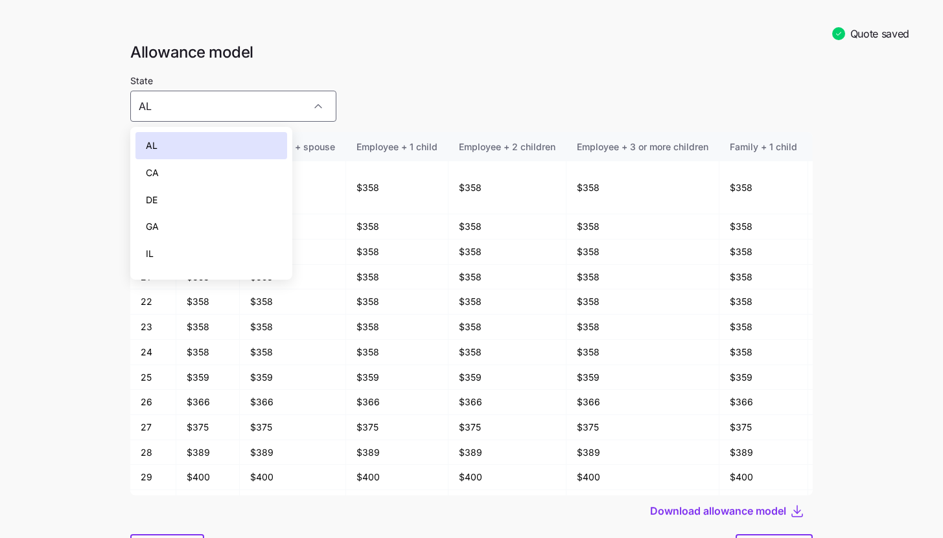
scroll to position [148, 0]
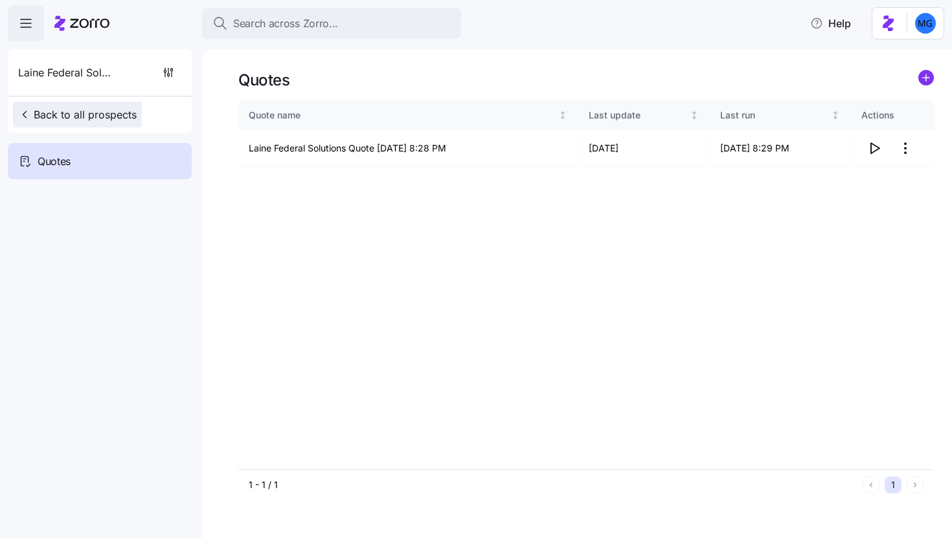
click at [80, 113] on span "Back to all prospects" at bounding box center [77, 115] width 119 height 16
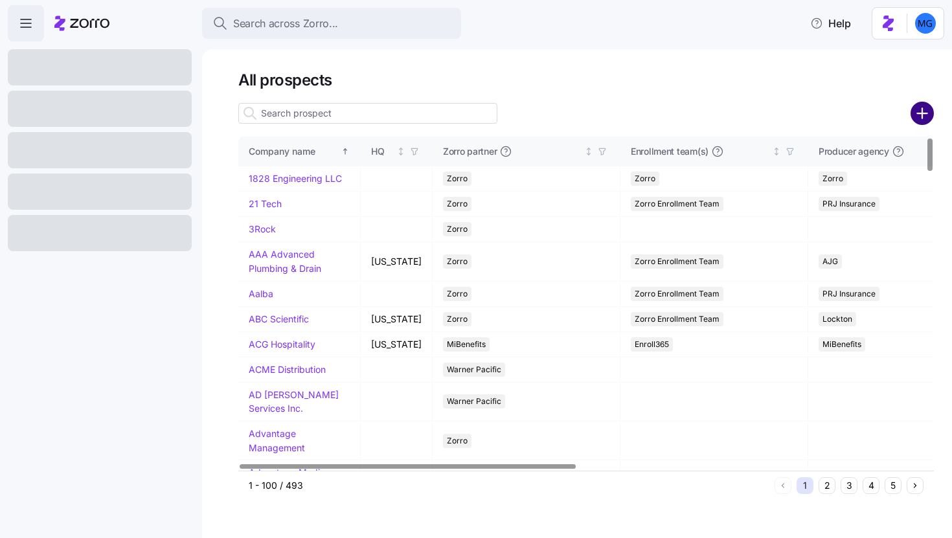
click at [924, 114] on icon "add icon" at bounding box center [922, 113] width 23 height 23
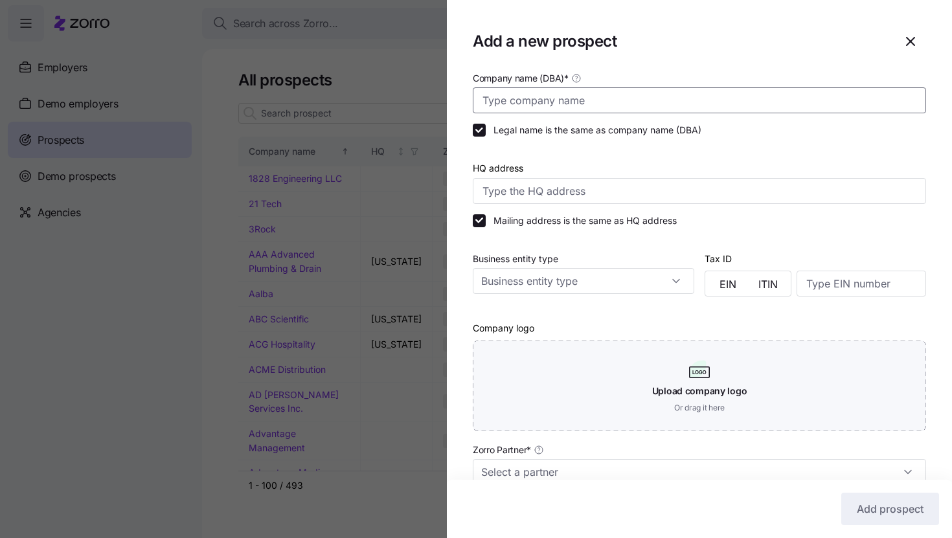
paste input "Allies Group Pte Ltd"
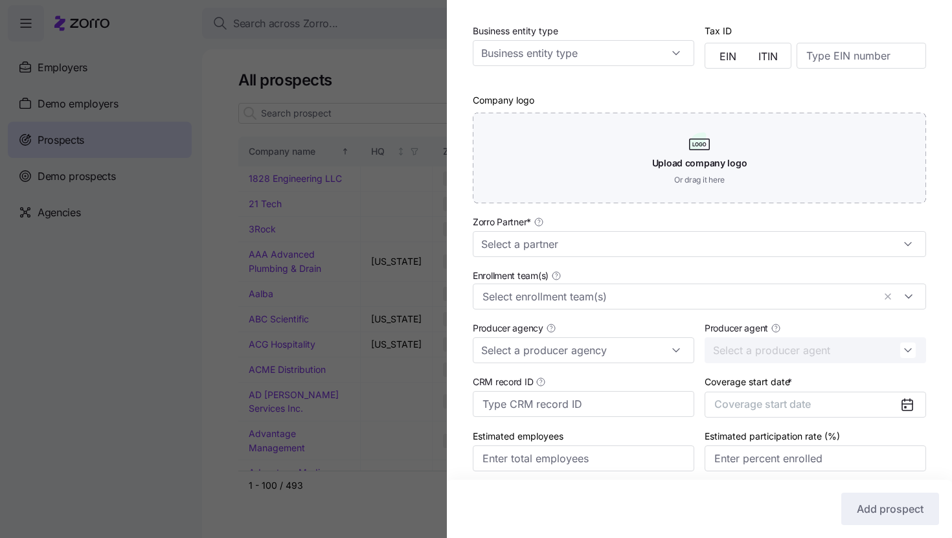
scroll to position [279, 0]
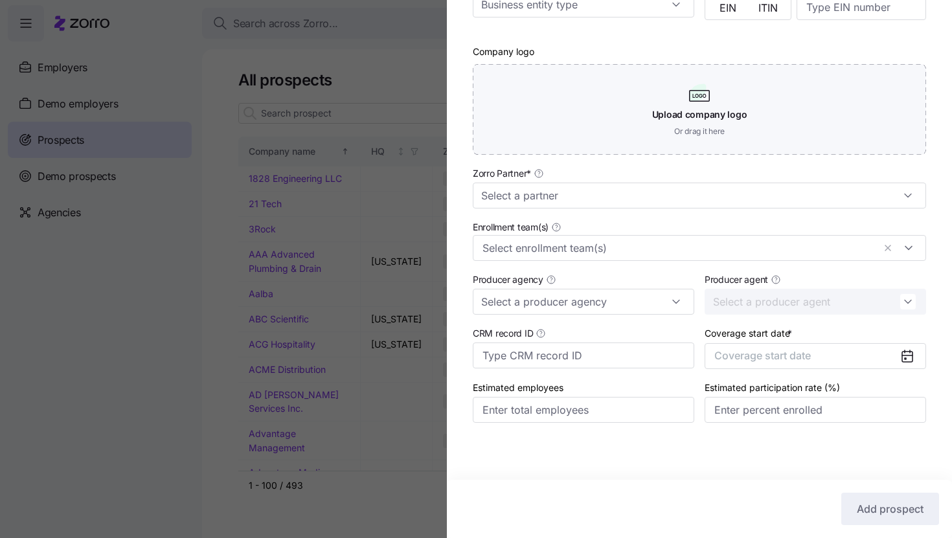
type input "Allies Group Pte Ltd"
click at [726, 211] on div "Zorro Partner *" at bounding box center [700, 187] width 464 height 54
click at [721, 205] on input "Zorro Partner *" at bounding box center [700, 196] width 454 height 26
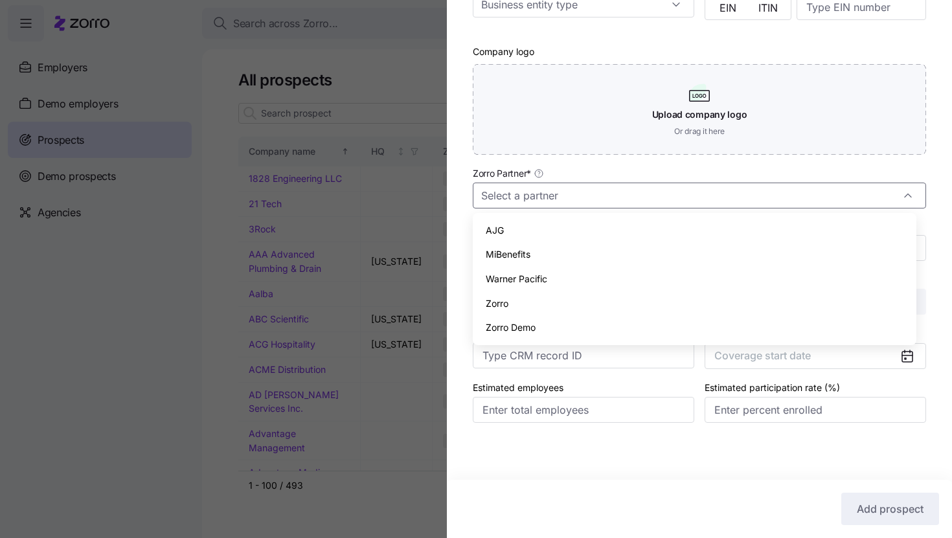
click at [665, 301] on div "Zorro" at bounding box center [694, 304] width 433 height 25
type input "Zorro"
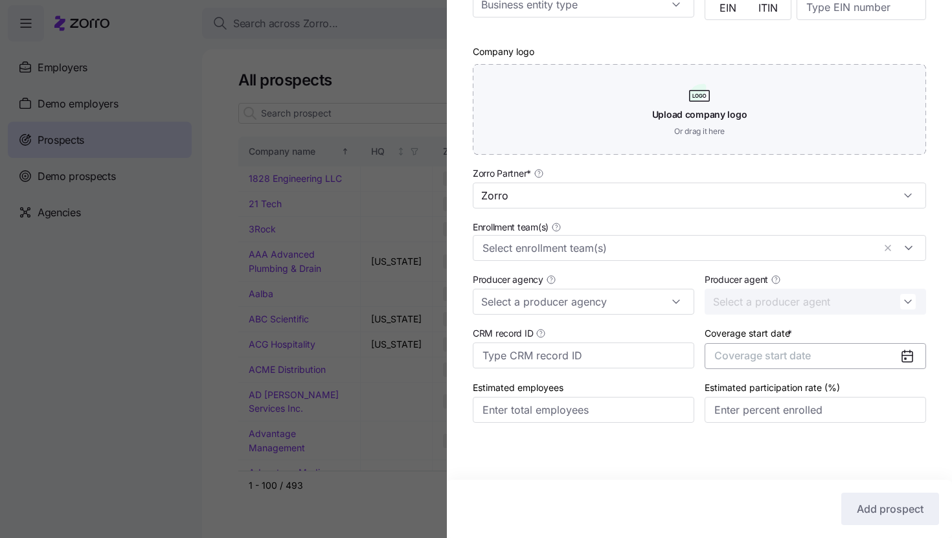
click at [800, 350] on span "Coverage start date" at bounding box center [763, 355] width 97 height 13
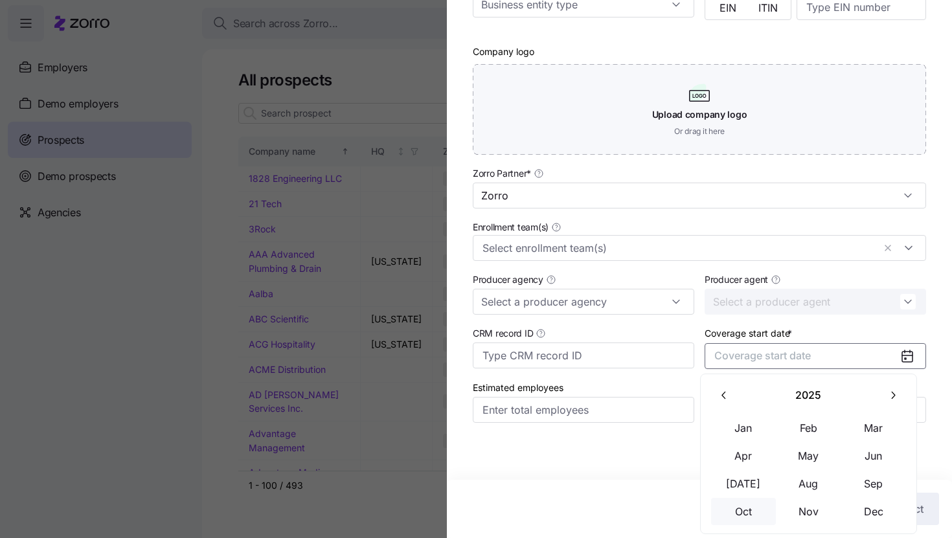
click at [761, 516] on button "Oct" at bounding box center [743, 511] width 65 height 27
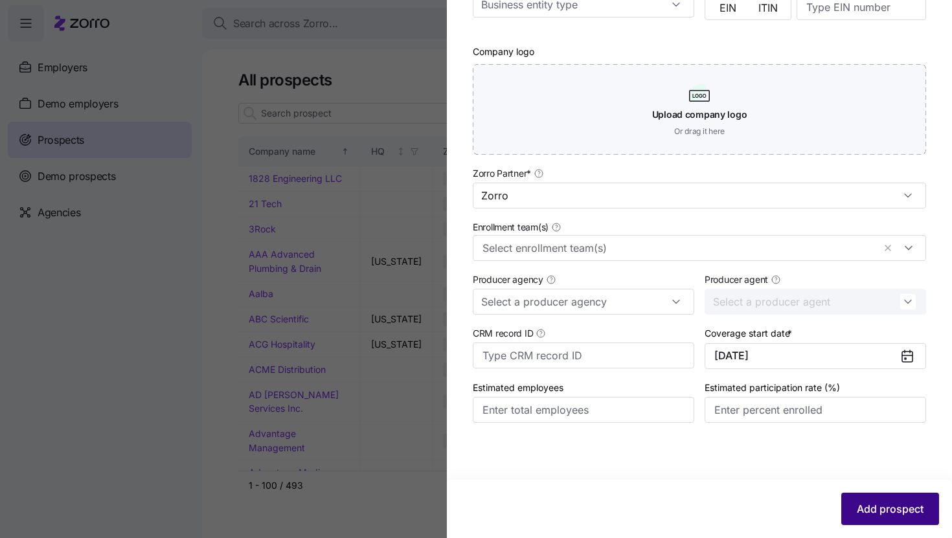
click at [843, 499] on button "Add prospect" at bounding box center [891, 509] width 98 height 32
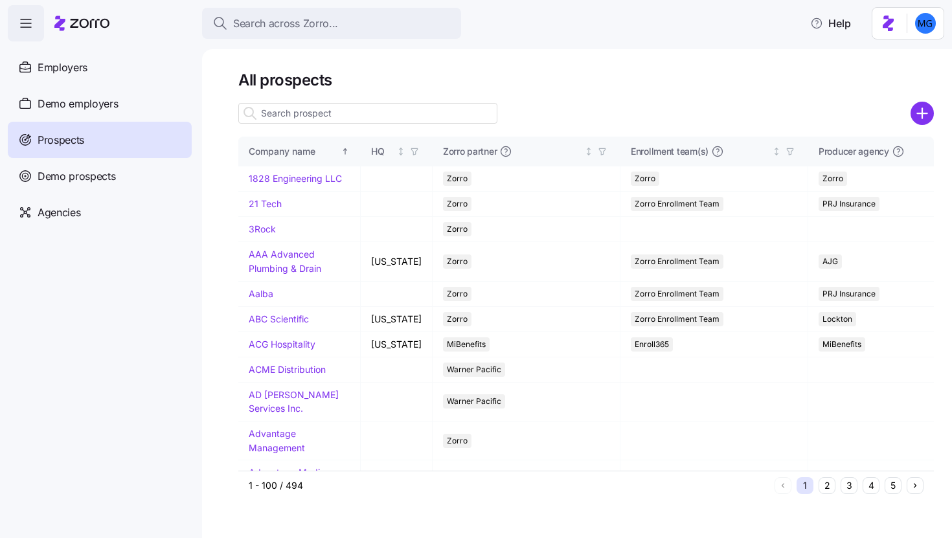
paste input "Allies Group Pte Ltd"
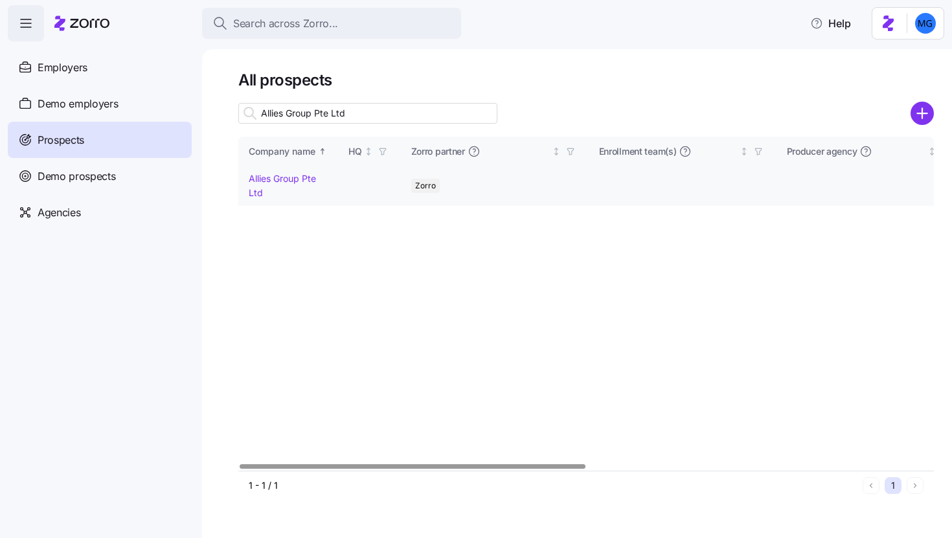
type input "Allies Group Pte Ltd"
click at [273, 177] on link "Allies Group Pte Ltd" at bounding box center [282, 185] width 67 height 25
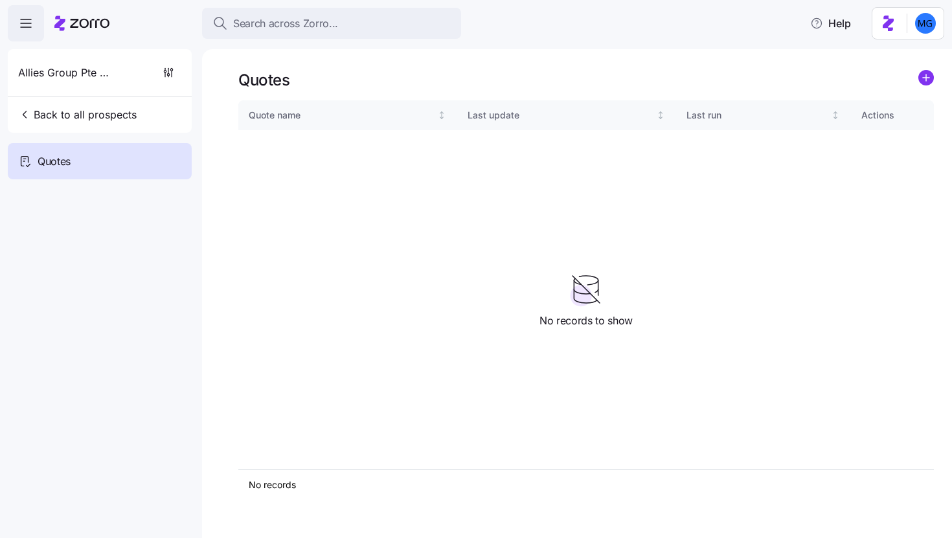
click at [913, 83] on div "Quotes" at bounding box center [586, 80] width 696 height 20
click at [925, 78] on circle "add icon" at bounding box center [926, 78] width 14 height 14
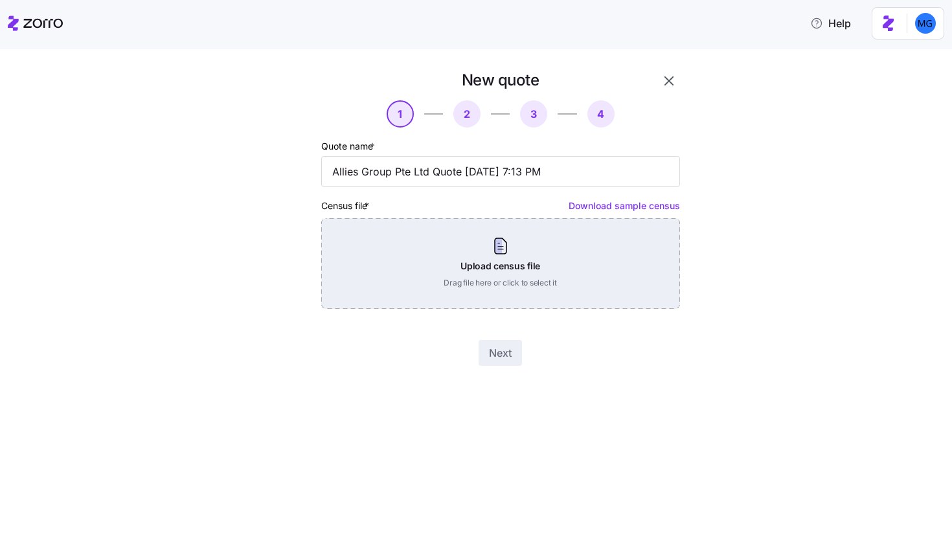
click at [433, 253] on div "Upload census file Drag file here or click to select it" at bounding box center [500, 263] width 359 height 91
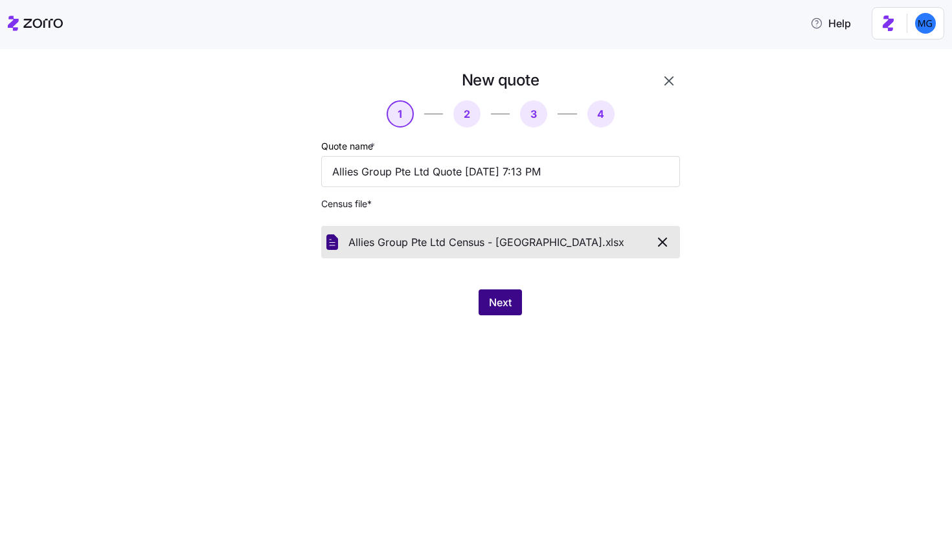
click at [500, 305] on span "Next" at bounding box center [500, 303] width 23 height 16
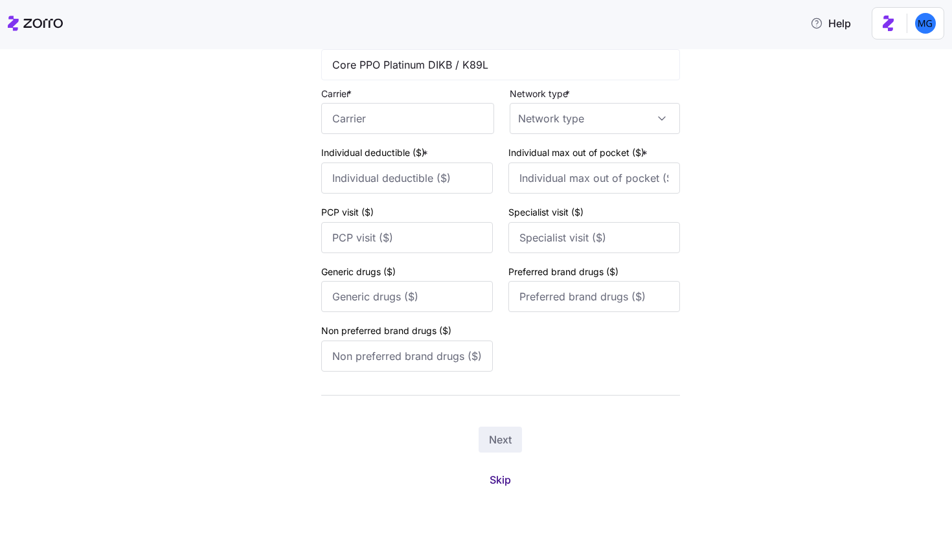
click at [501, 490] on button "Skip" at bounding box center [500, 479] width 42 height 23
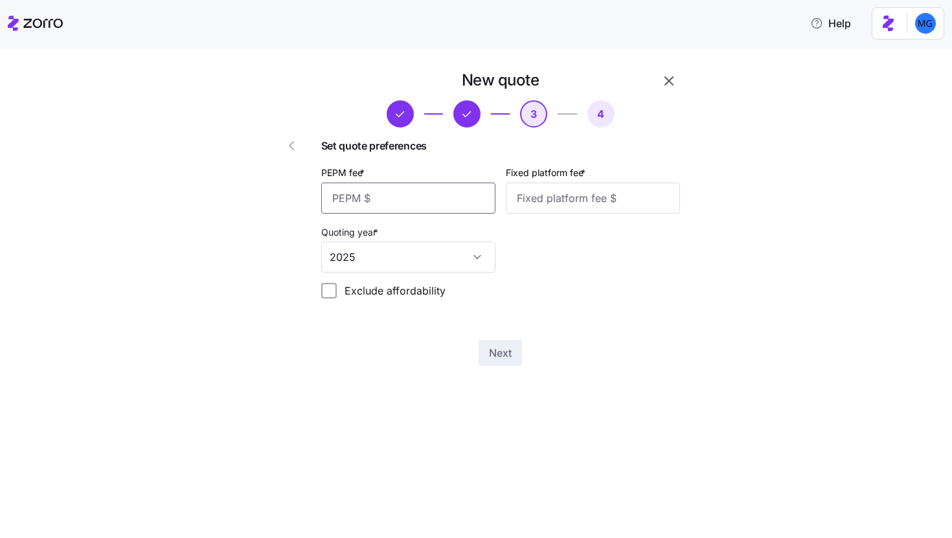
click at [408, 200] on input "PEPM fee *" at bounding box center [408, 198] width 174 height 31
click at [559, 201] on input "Fixed platform fee *" at bounding box center [593, 198] width 174 height 31
click at [425, 202] on input "55" at bounding box center [408, 198] width 174 height 31
type input "25"
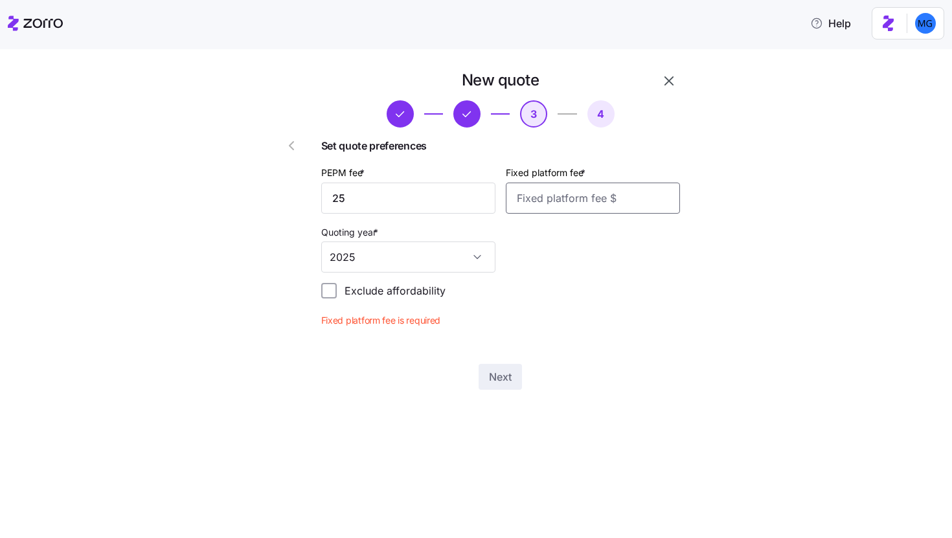
click at [536, 203] on input "Fixed platform fee *" at bounding box center [593, 198] width 174 height 31
type input "1000"
click at [508, 358] on span "Next" at bounding box center [500, 353] width 23 height 16
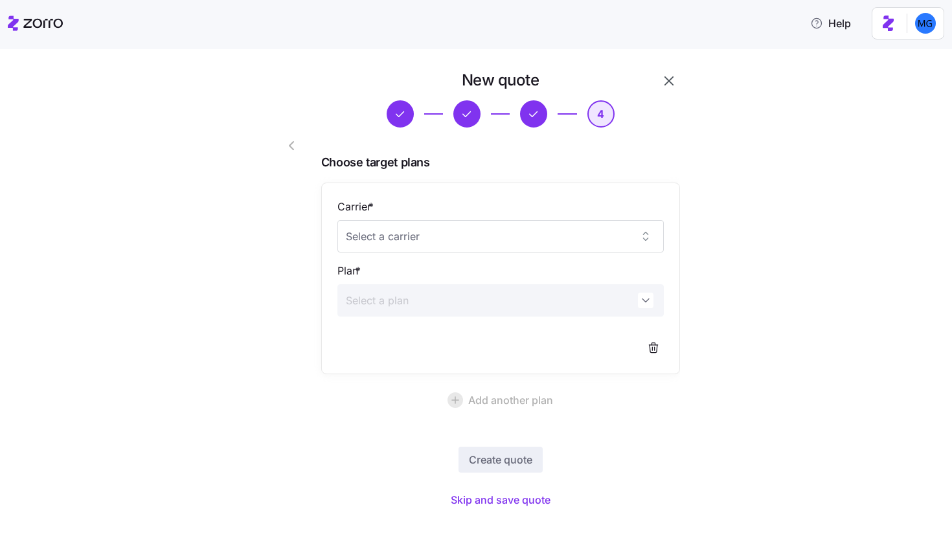
click at [524, 517] on div "New quote 4 Choose target plans Carrier * Plan * Add another plan Create quote …" at bounding box center [486, 298] width 454 height 457
click at [524, 503] on span "Skip and save quote" at bounding box center [501, 500] width 100 height 16
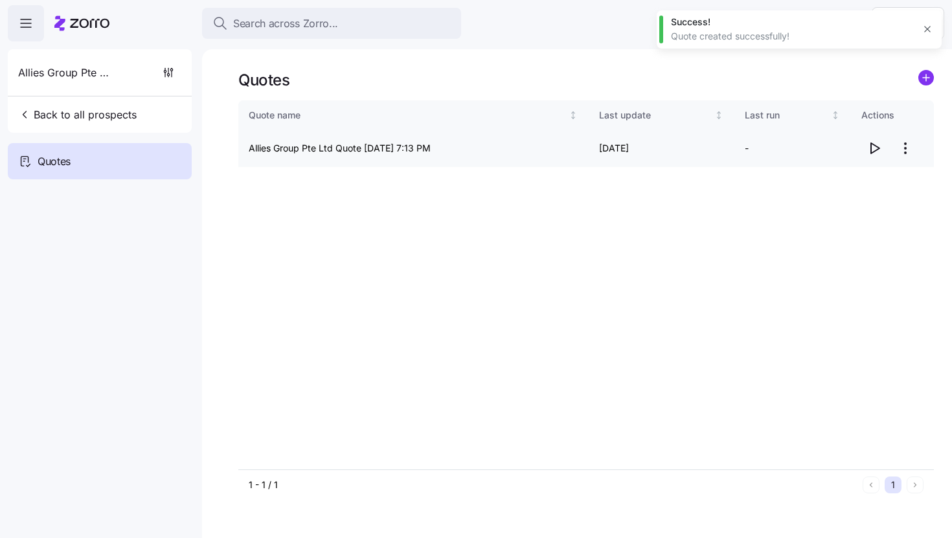
click at [873, 154] on icon "button" at bounding box center [875, 149] width 16 height 16
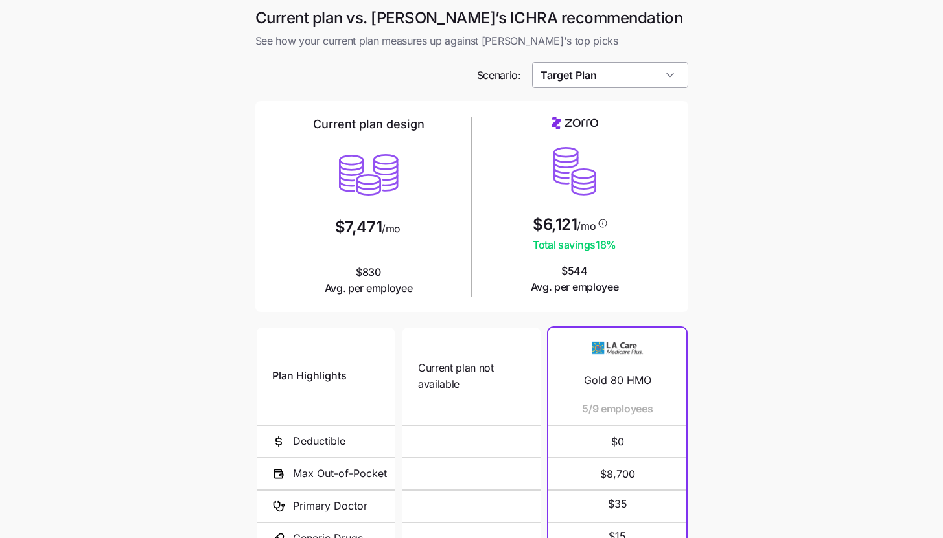
click at [647, 71] on input "Target Plan" at bounding box center [610, 75] width 156 height 26
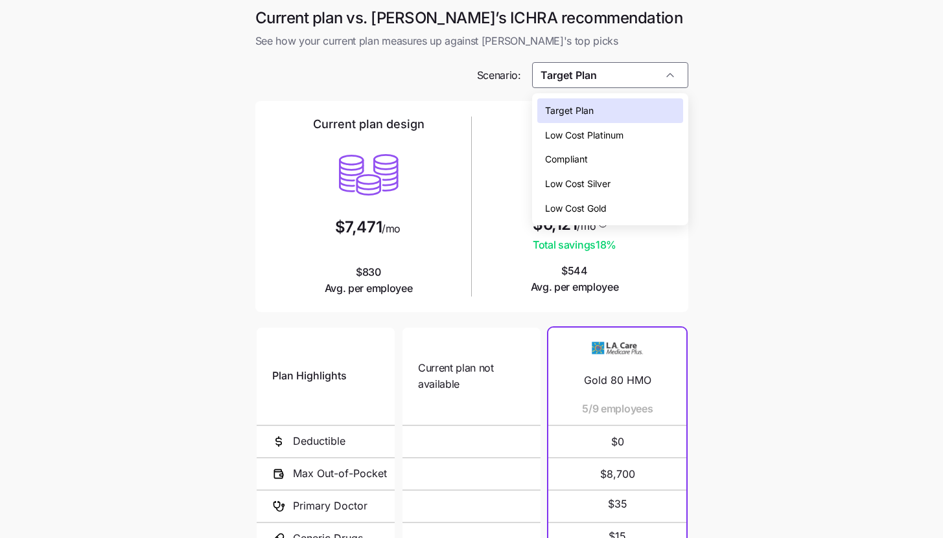
click at [649, 176] on div "Low Cost Silver" at bounding box center [610, 184] width 146 height 25
type input "Low Cost Silver"
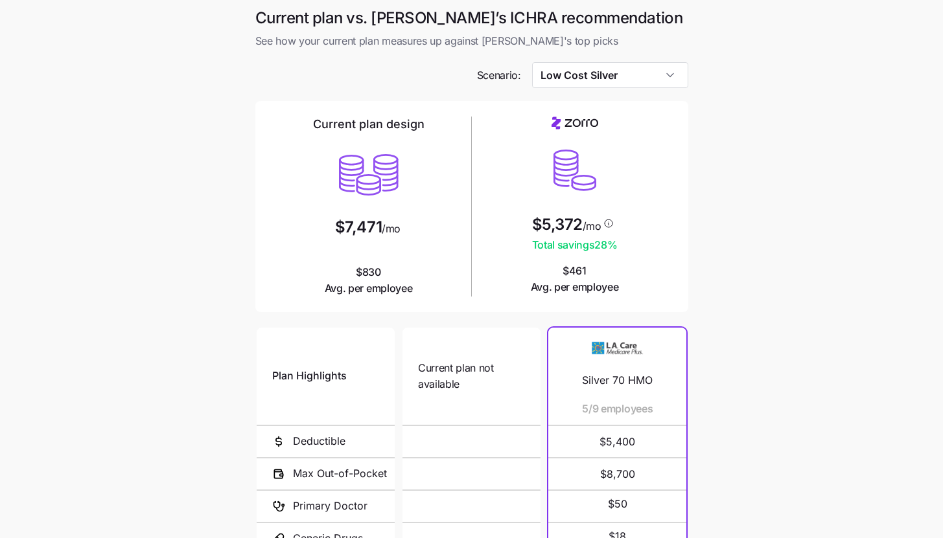
click at [733, 257] on main "Current plan vs. [PERSON_NAME]’s ICHRA recommendation See how your current plan…" at bounding box center [471, 354] width 943 height 708
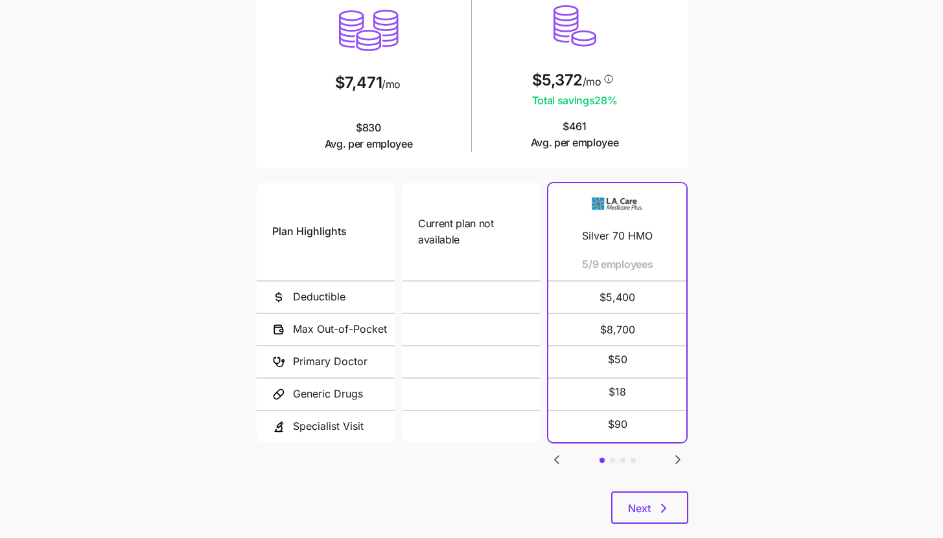
scroll to position [168, 0]
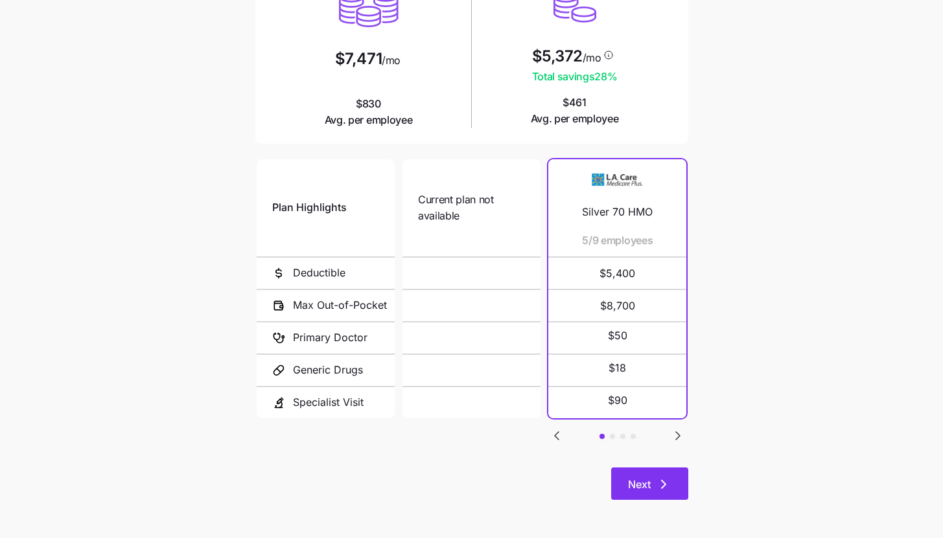
click at [668, 476] on button "Next" at bounding box center [649, 484] width 77 height 32
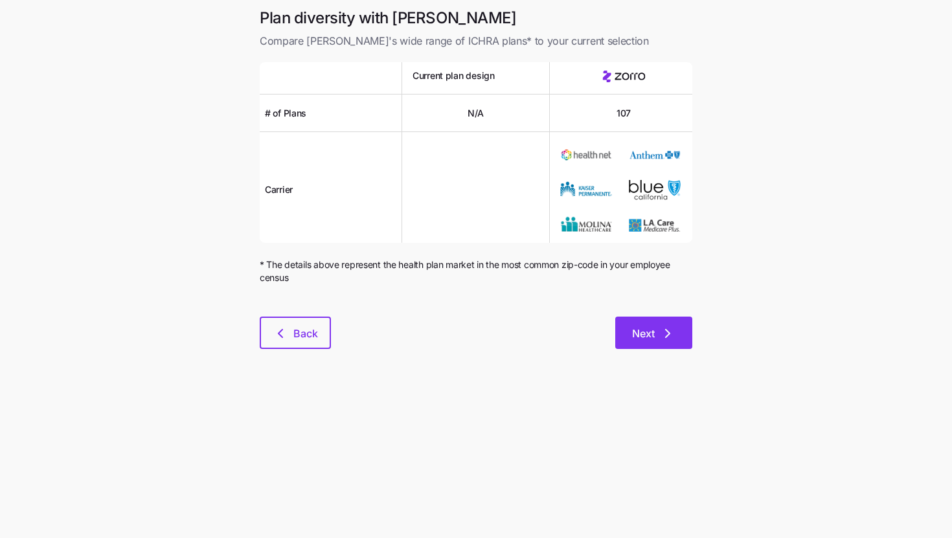
click at [676, 346] on button "Next" at bounding box center [654, 333] width 77 height 32
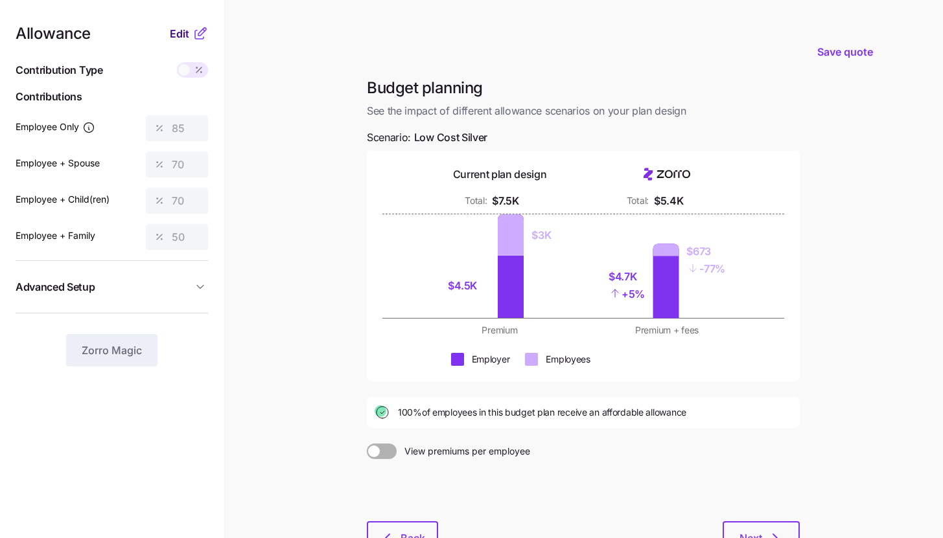
click at [182, 38] on span "Edit" at bounding box center [179, 34] width 19 height 16
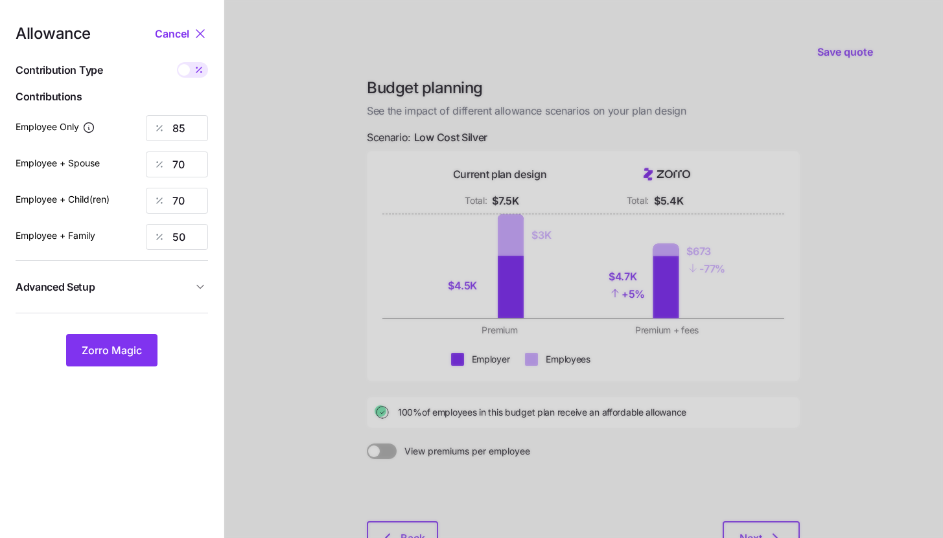
click at [144, 302] on button "Advanced Setup" at bounding box center [112, 287] width 192 height 32
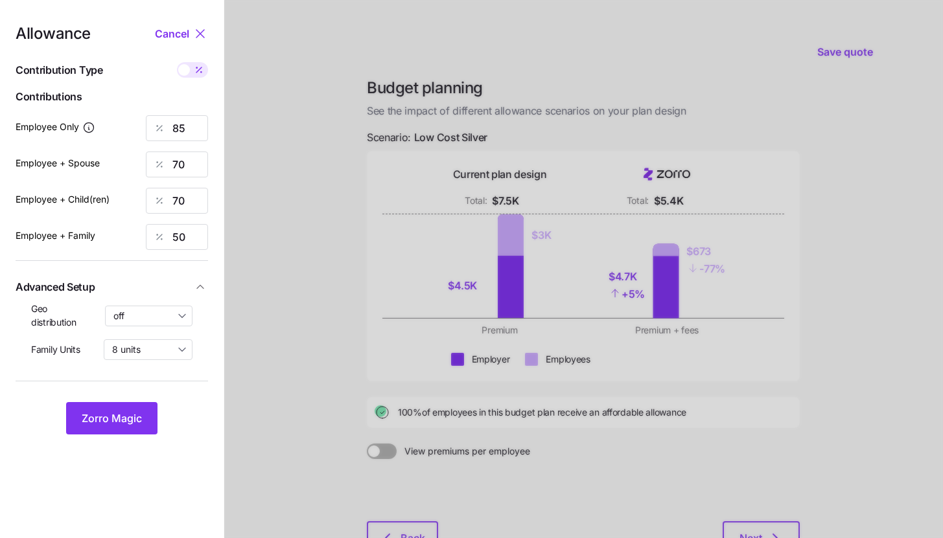
click at [155, 329] on div at bounding box center [111, 334] width 161 height 10
click at [154, 322] on input "off" at bounding box center [149, 316] width 88 height 21
click at [159, 393] on span "By state (4)" at bounding box center [142, 391] width 50 height 14
type input "By state (4)"
click at [141, 411] on span "Zorro Magic" at bounding box center [112, 419] width 60 height 16
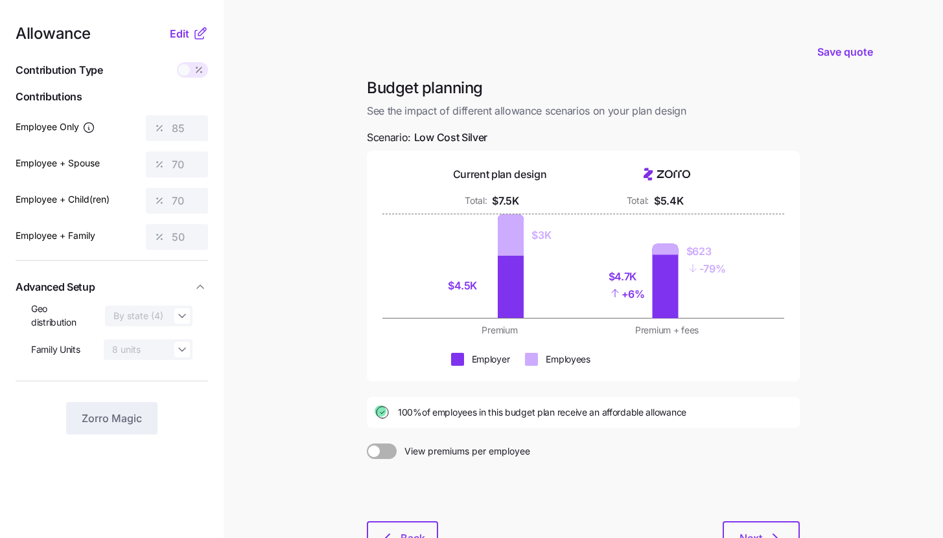
click at [199, 36] on icon at bounding box center [202, 32] width 8 height 8
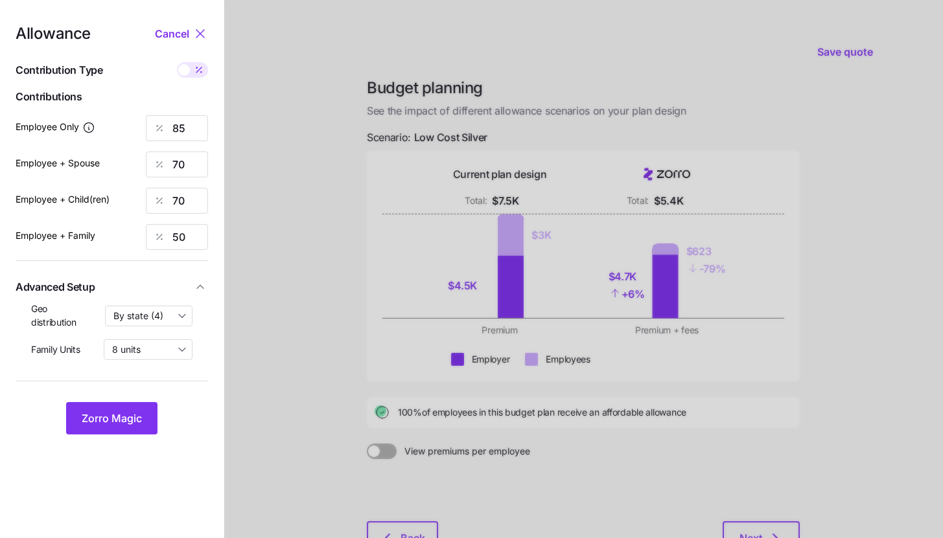
click at [199, 76] on span at bounding box center [199, 70] width 18 height 16
click at [177, 62] on input "checkbox" at bounding box center [177, 62] width 0 height 0
type input "382"
type input "630"
type input "615"
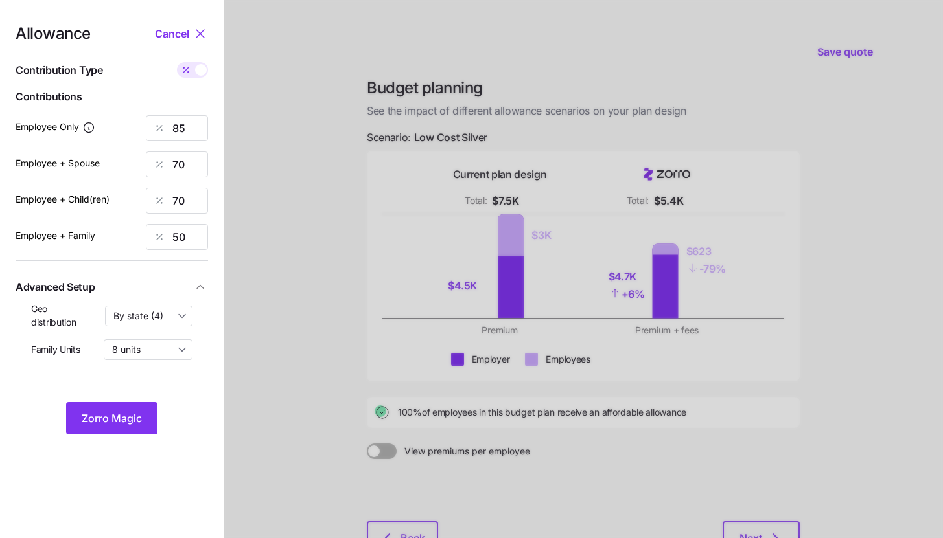
type input "664"
click at [190, 167] on input "630" at bounding box center [177, 165] width 62 height 26
type input "382"
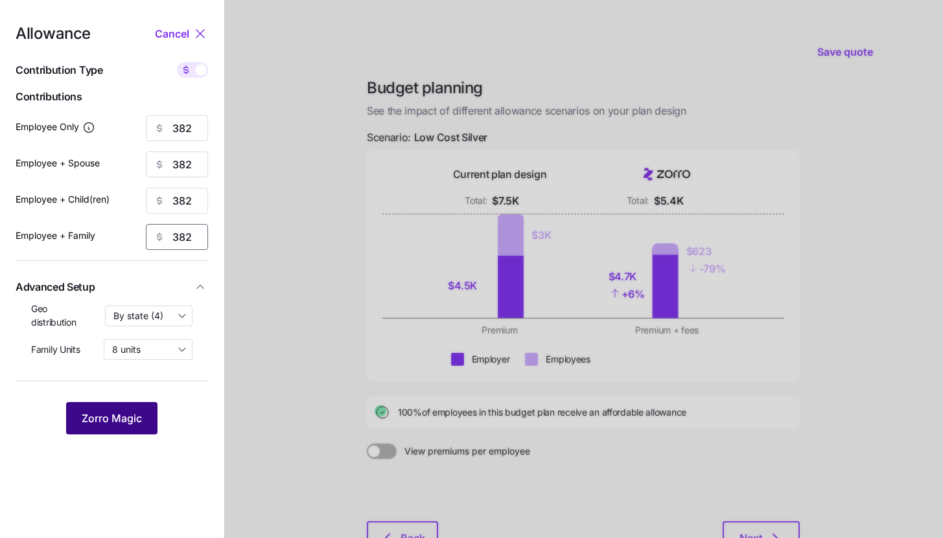
type input "382"
click at [134, 415] on span "Zorro Magic" at bounding box center [112, 419] width 60 height 16
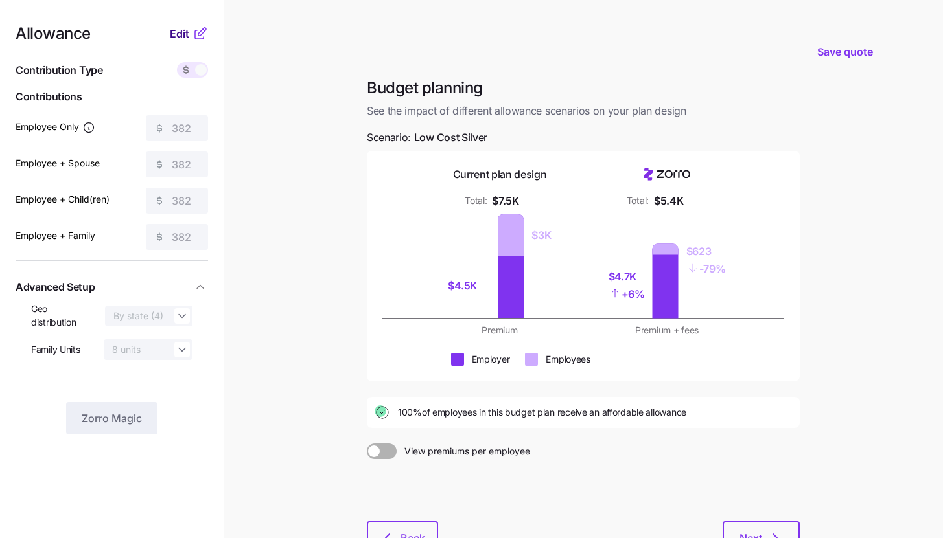
click at [191, 32] on button "Edit" at bounding box center [181, 34] width 23 height 16
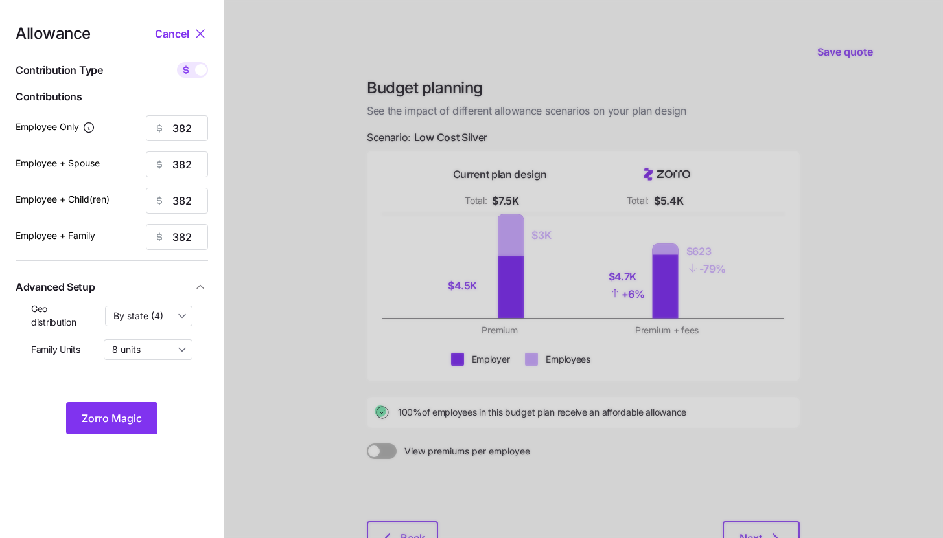
click at [194, 58] on div "Allowance Cancel Contribution Type Use classes Contributions Employee Only 382 …" at bounding box center [112, 230] width 192 height 409
click at [194, 67] on span at bounding box center [186, 70] width 18 height 16
click at [177, 62] on input "checkbox" at bounding box center [177, 62] width 0 height 0
type input "85"
type input "42"
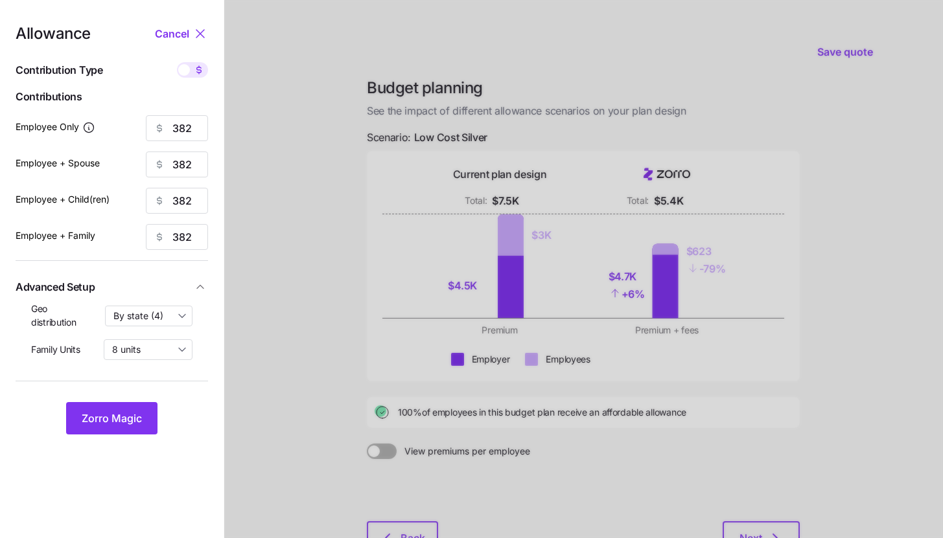
type input "43"
type input "29"
click at [189, 124] on input "85" at bounding box center [177, 128] width 62 height 26
click at [106, 417] on span "Zorro Magic" at bounding box center [112, 419] width 60 height 16
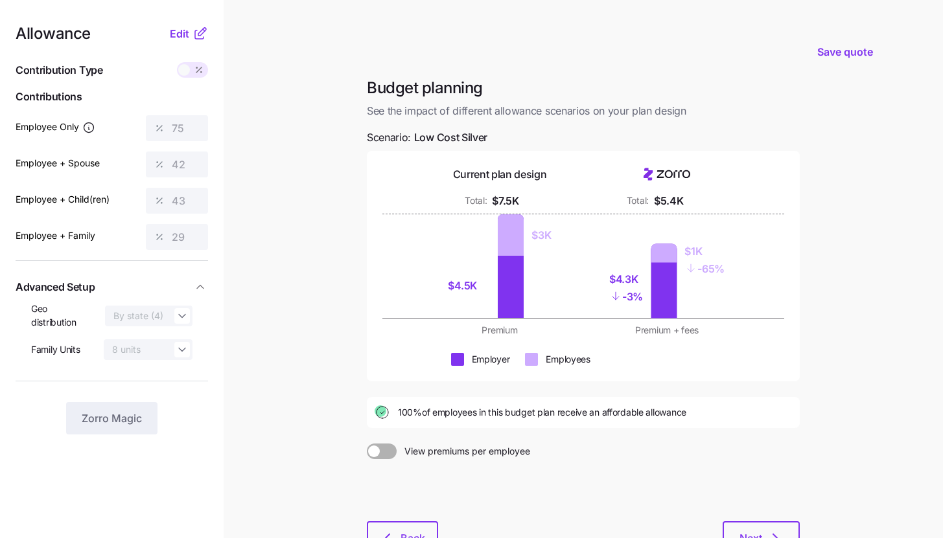
click at [196, 38] on icon at bounding box center [200, 34] width 16 height 16
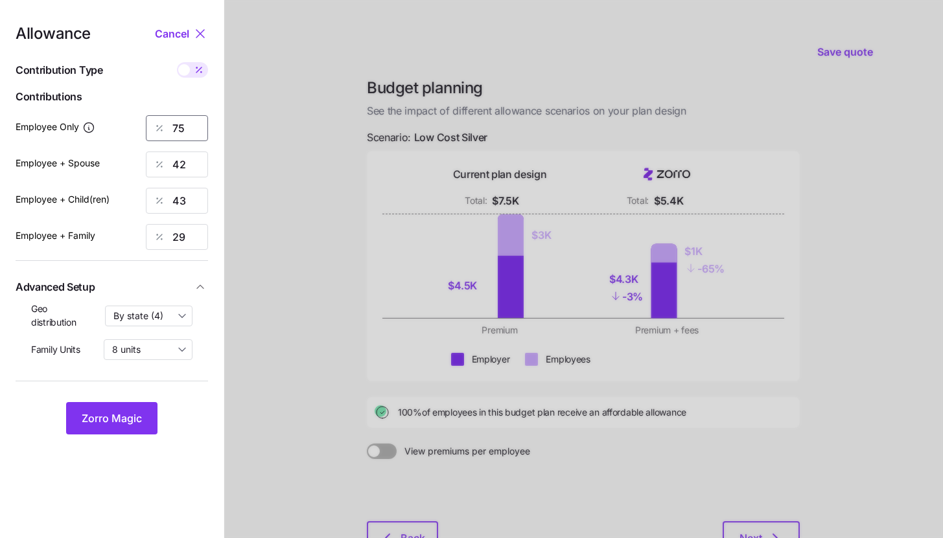
click at [189, 125] on input "75" at bounding box center [177, 128] width 62 height 26
click at [123, 423] on span "Zorro Magic" at bounding box center [112, 419] width 60 height 16
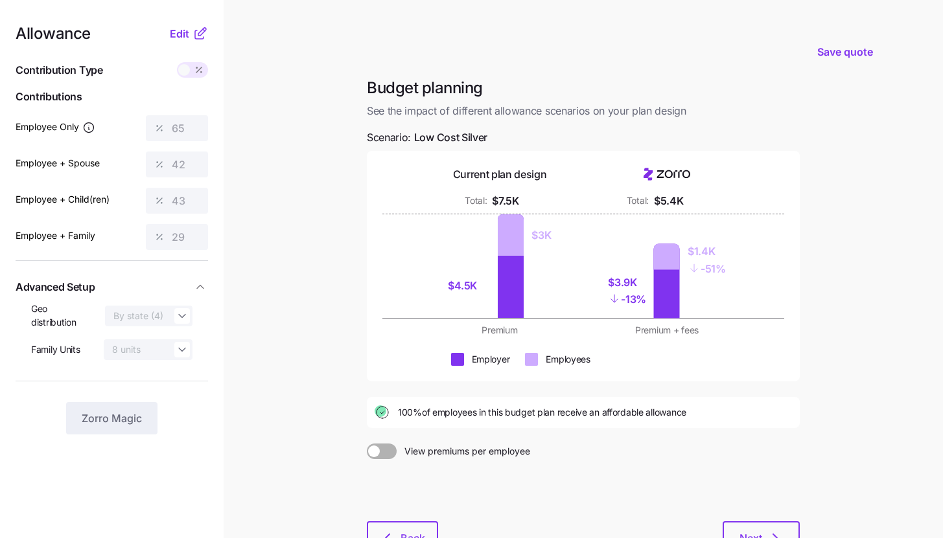
click at [194, 33] on icon at bounding box center [200, 34] width 16 height 16
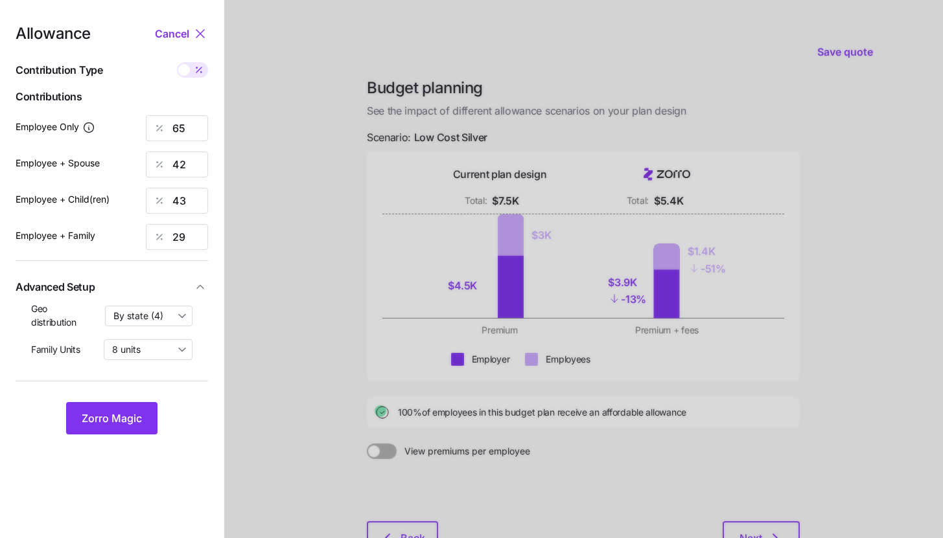
click at [192, 71] on span at bounding box center [199, 70] width 18 height 16
click at [177, 62] on input "checkbox" at bounding box center [177, 62] width 0 height 0
type input "292"
type input "382"
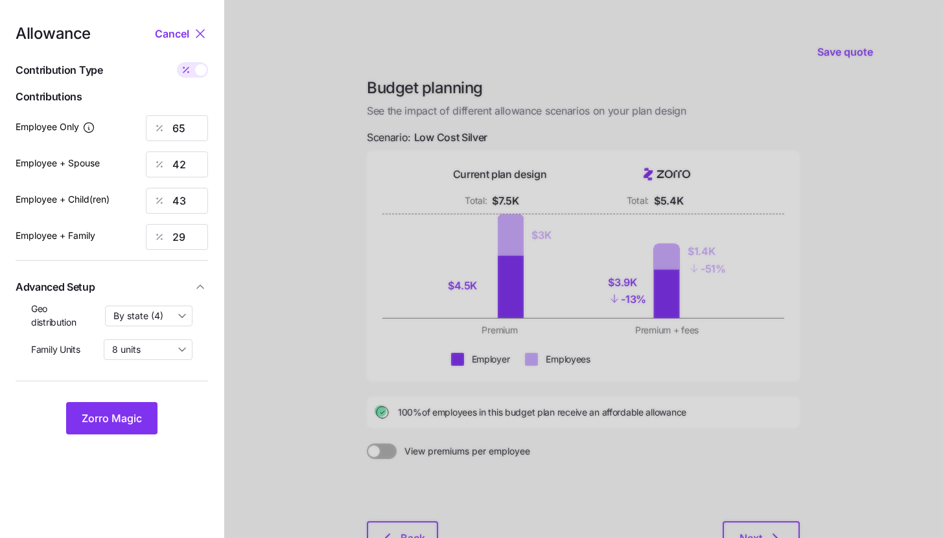
type input "382"
click at [196, 171] on input "382" at bounding box center [177, 165] width 62 height 26
type input "292"
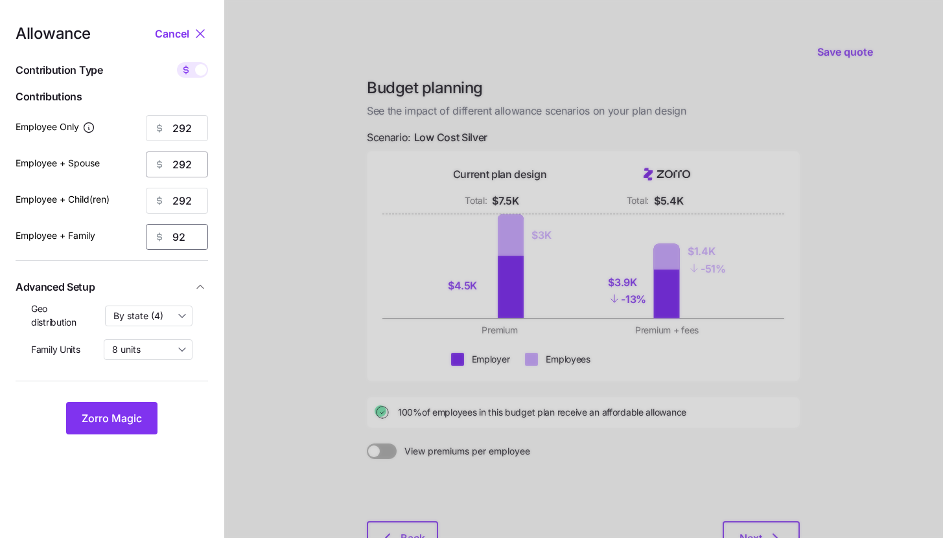
type input "9"
type input "292"
click at [106, 419] on span "Zorro Magic" at bounding box center [112, 419] width 60 height 16
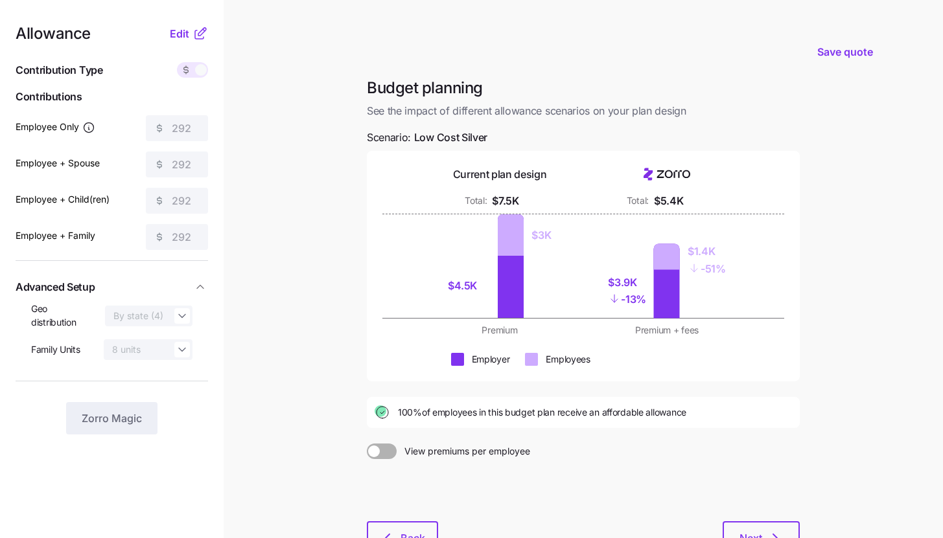
click at [197, 30] on icon at bounding box center [200, 34] width 16 height 16
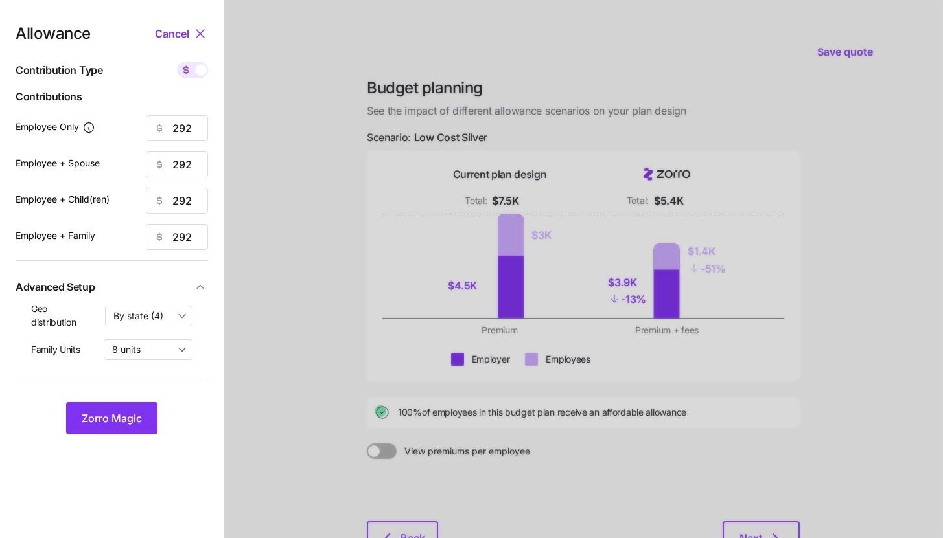
click at [193, 68] on span at bounding box center [186, 70] width 18 height 16
click at [177, 62] on input "checkbox" at bounding box center [177, 62] width 0 height 0
type input "65"
type input "32"
type input "33"
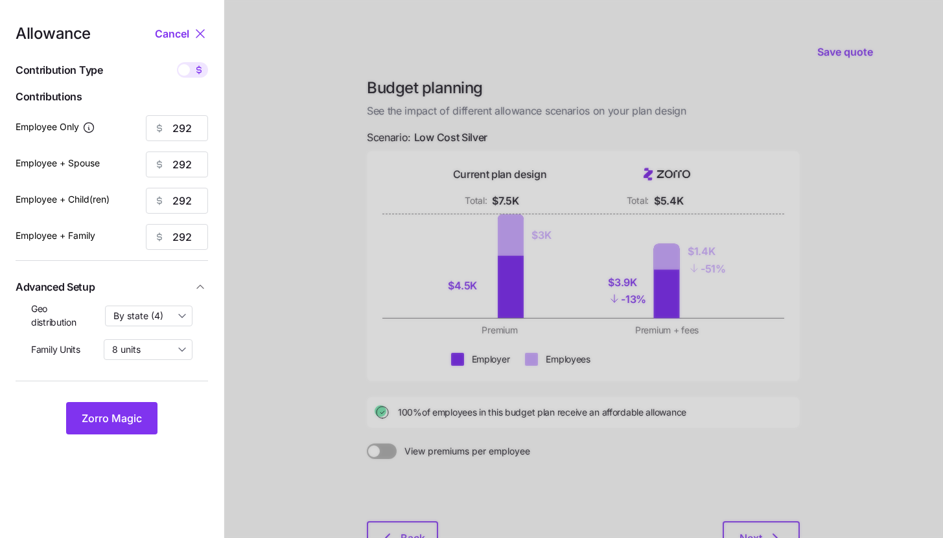
type input "22"
click at [126, 428] on button "Zorro Magic" at bounding box center [111, 418] width 91 height 32
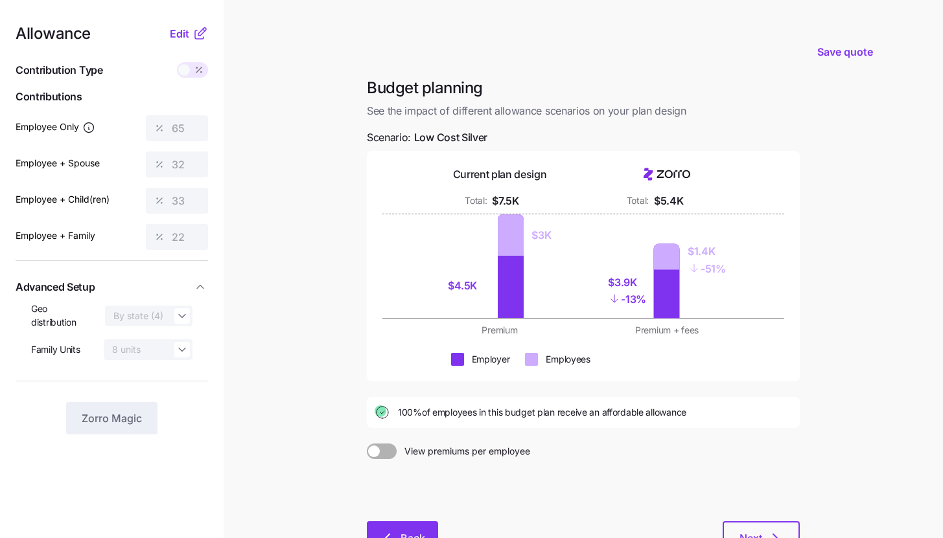
click at [404, 529] on button "Back" at bounding box center [402, 538] width 71 height 32
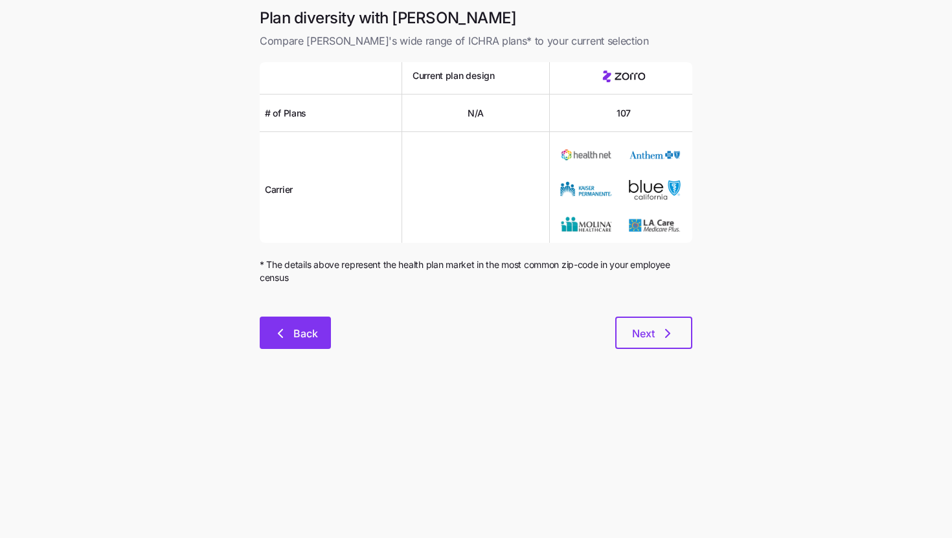
click at [321, 343] on button "Back" at bounding box center [295, 333] width 71 height 32
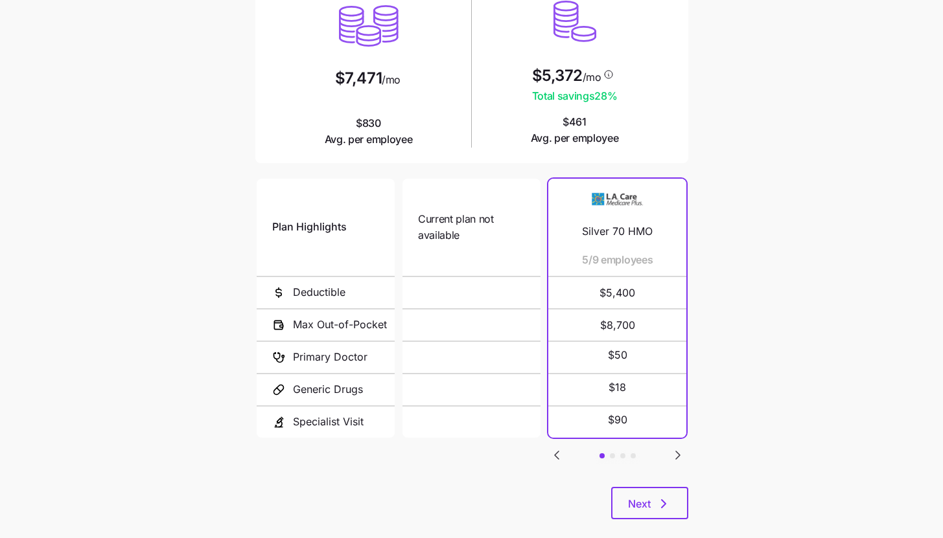
scroll to position [168, 0]
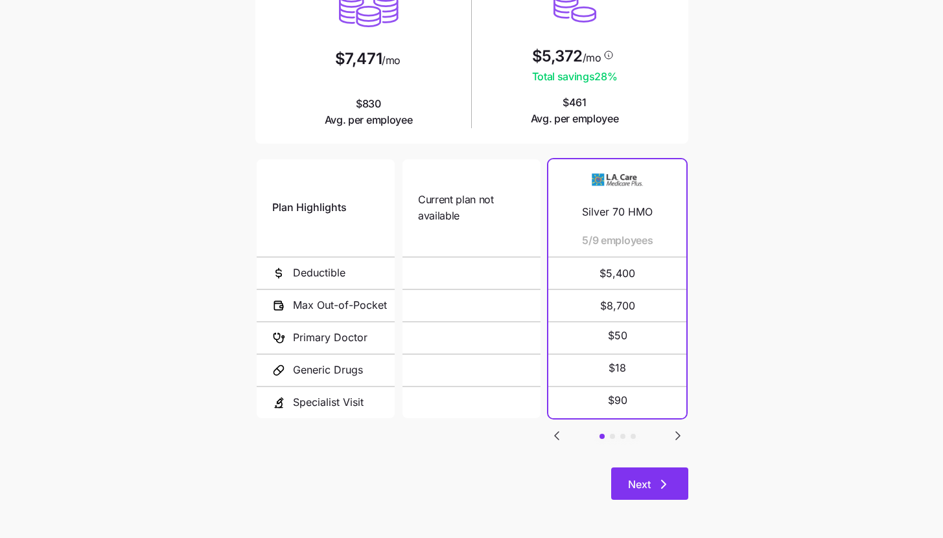
click at [665, 485] on icon "button" at bounding box center [664, 485] width 16 height 16
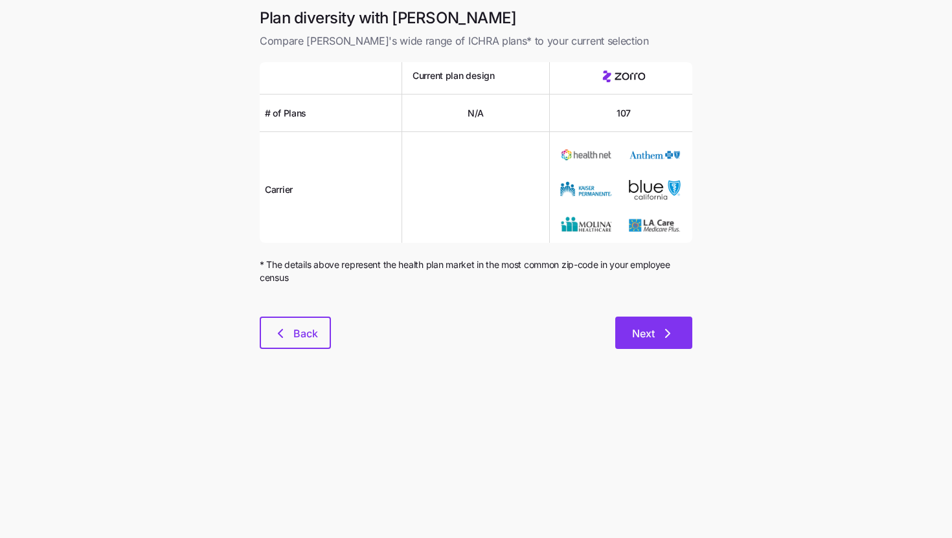
click at [681, 334] on button "Next" at bounding box center [654, 333] width 77 height 32
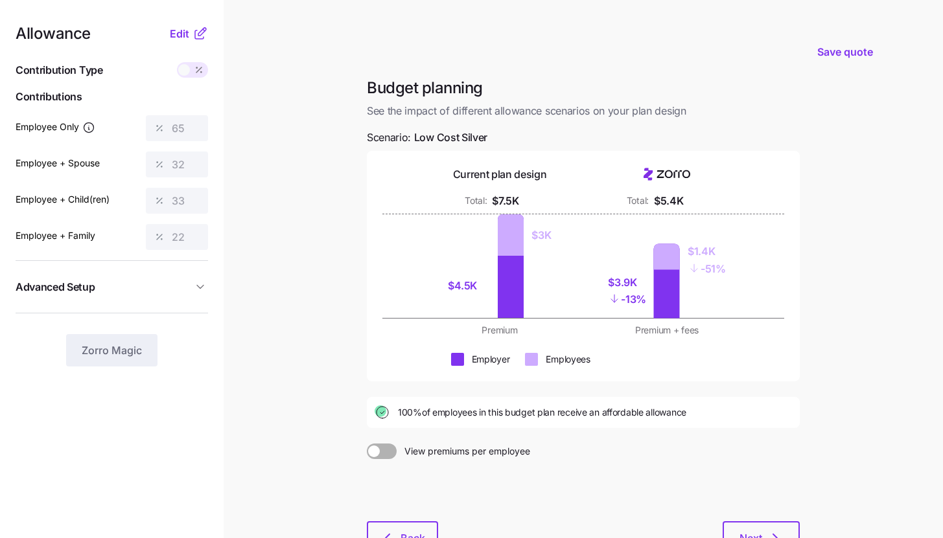
scroll to position [98, 0]
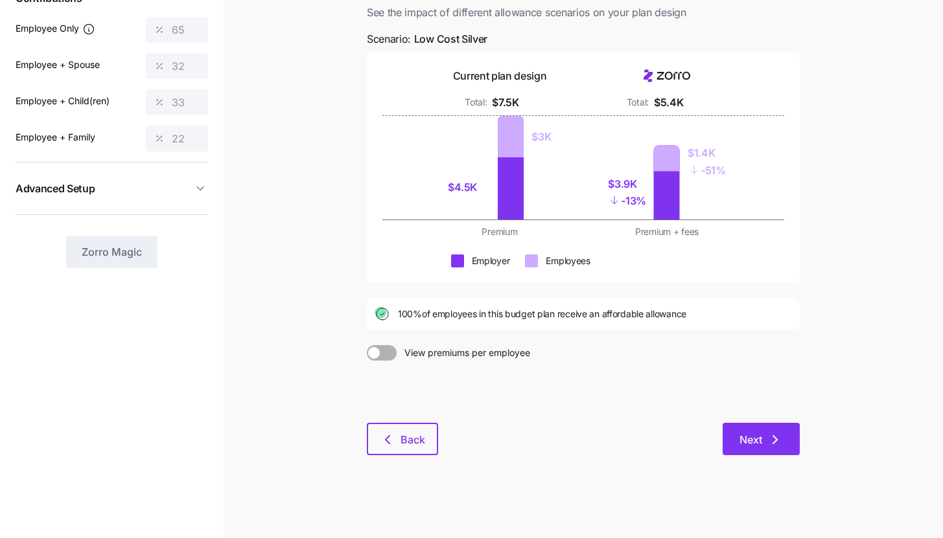
click at [760, 448] on button "Next" at bounding box center [760, 439] width 77 height 32
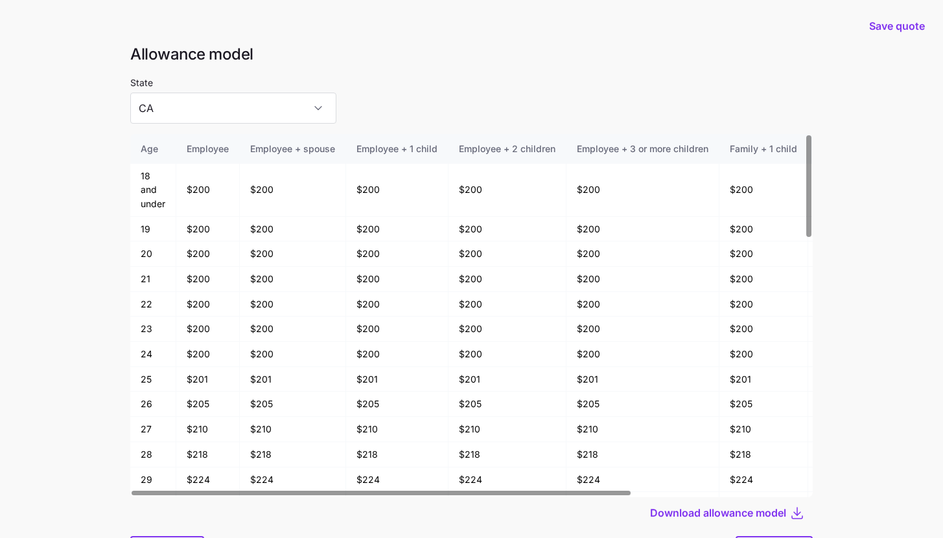
scroll to position [69, 0]
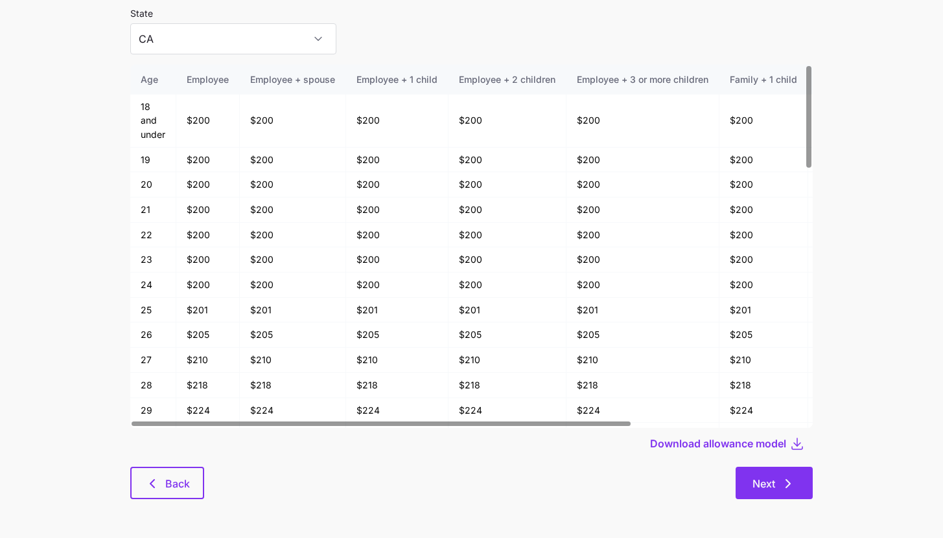
click at [797, 488] on button "Next" at bounding box center [773, 483] width 77 height 32
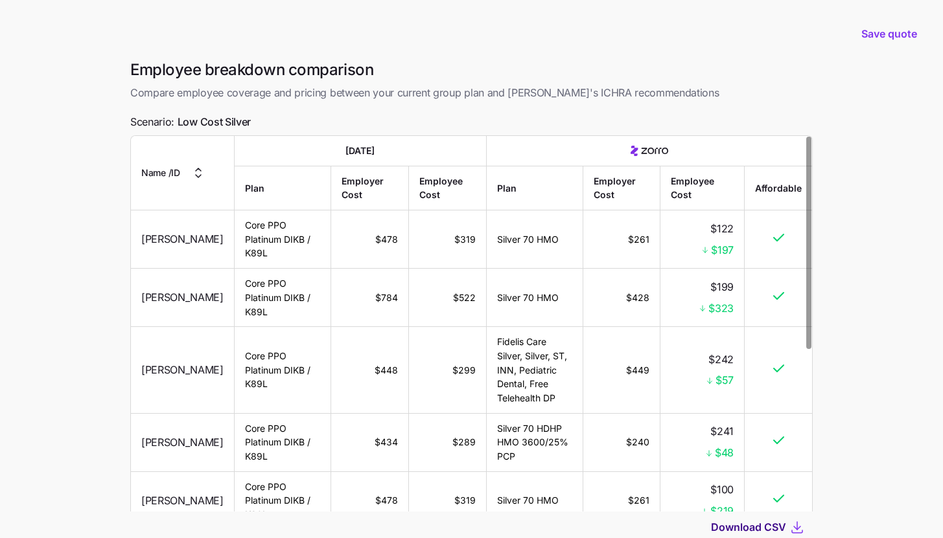
click at [771, 527] on span "Download CSV" at bounding box center [748, 528] width 75 height 16
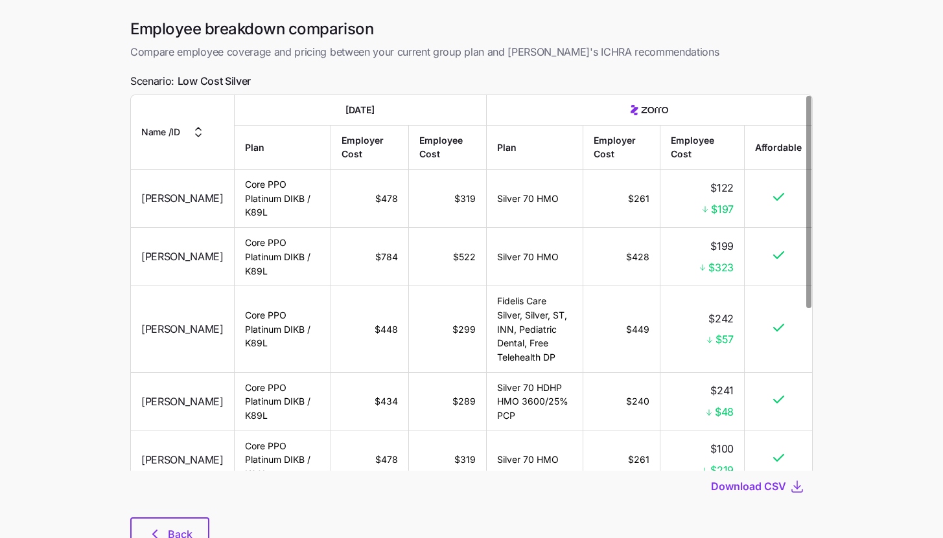
scroll to position [91, 0]
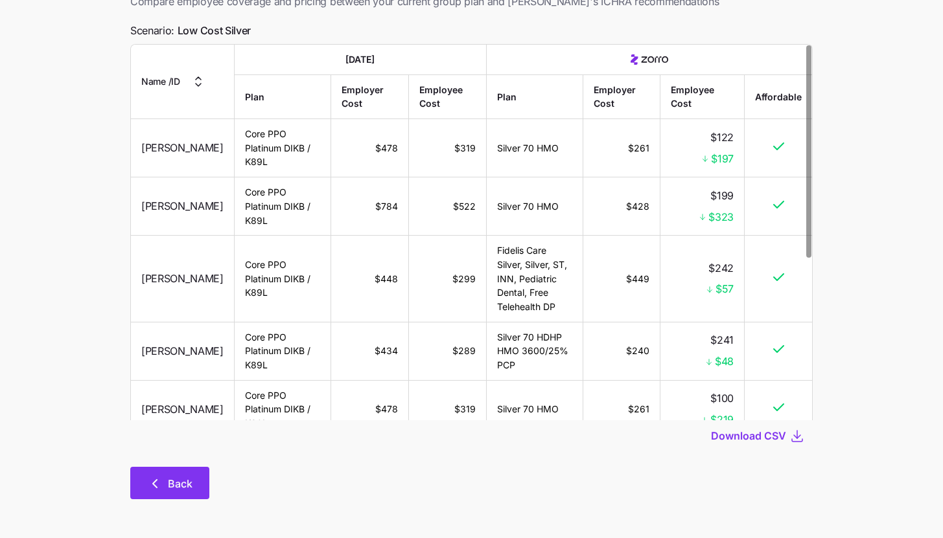
click at [148, 477] on icon "button" at bounding box center [155, 484] width 16 height 16
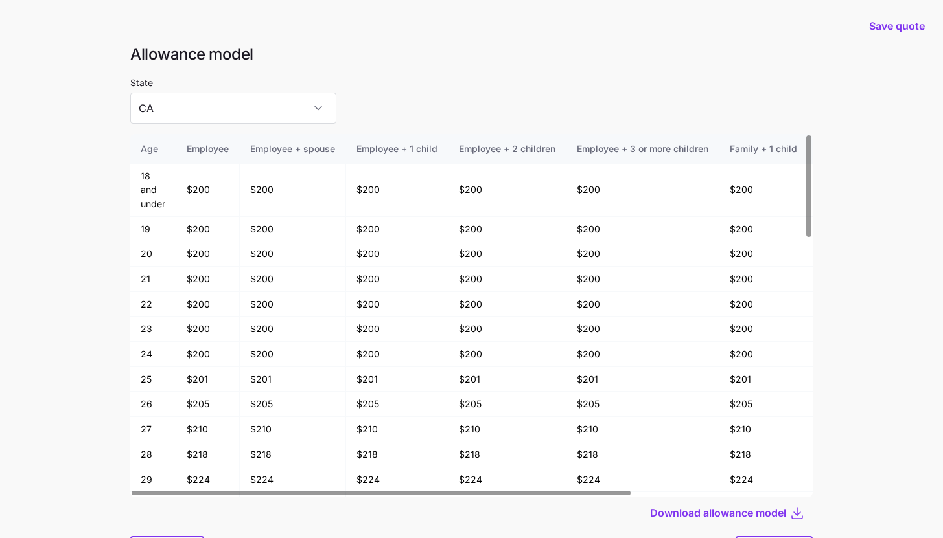
scroll to position [69, 0]
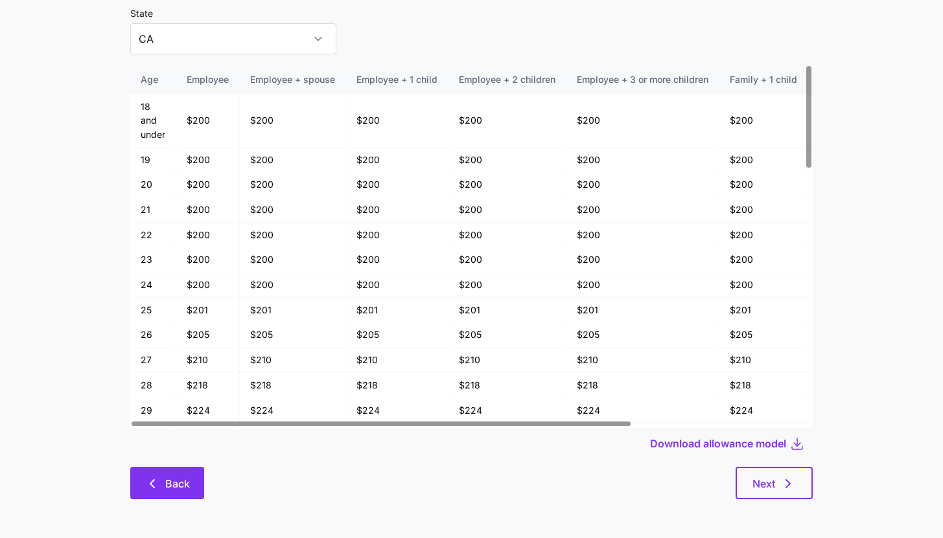
click at [157, 498] on button "Back" at bounding box center [167, 483] width 74 height 32
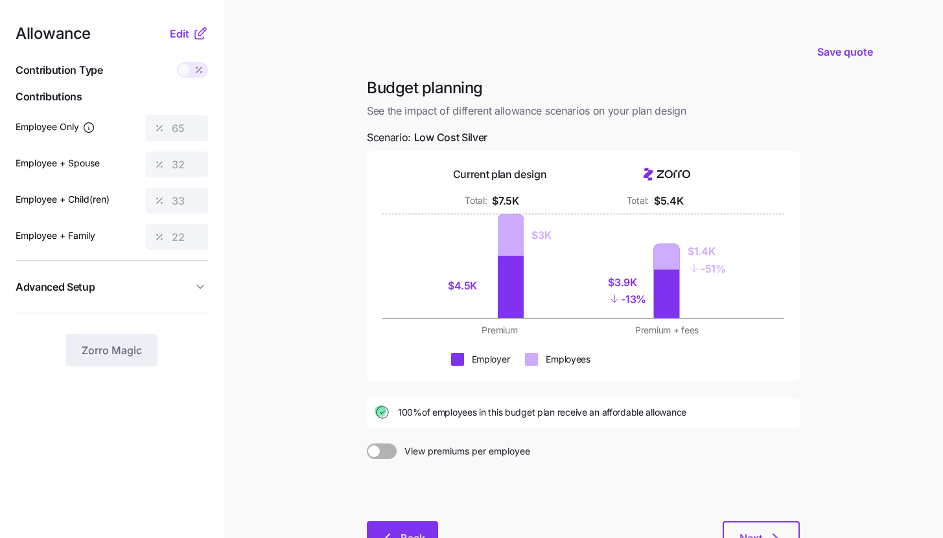
click at [412, 523] on button "Back" at bounding box center [402, 538] width 71 height 32
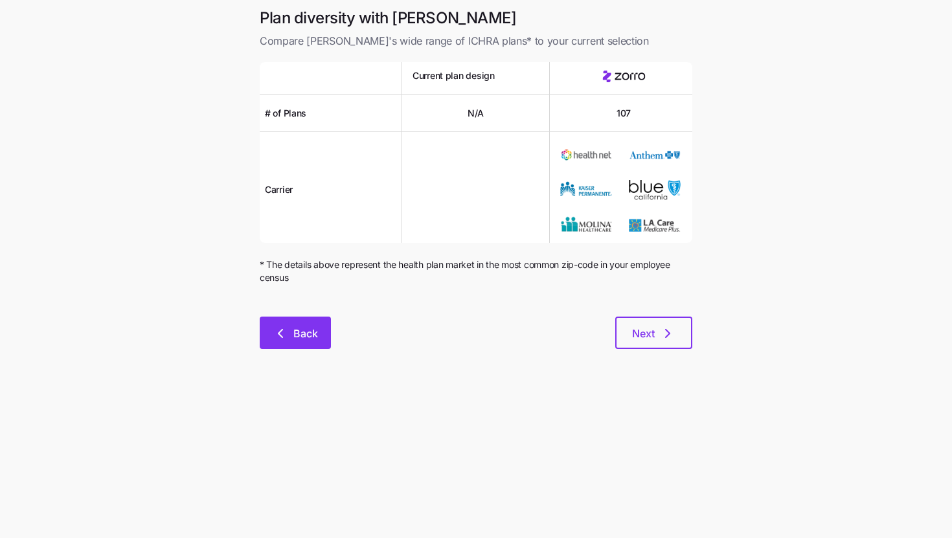
click at [312, 328] on span "Back" at bounding box center [306, 334] width 25 height 16
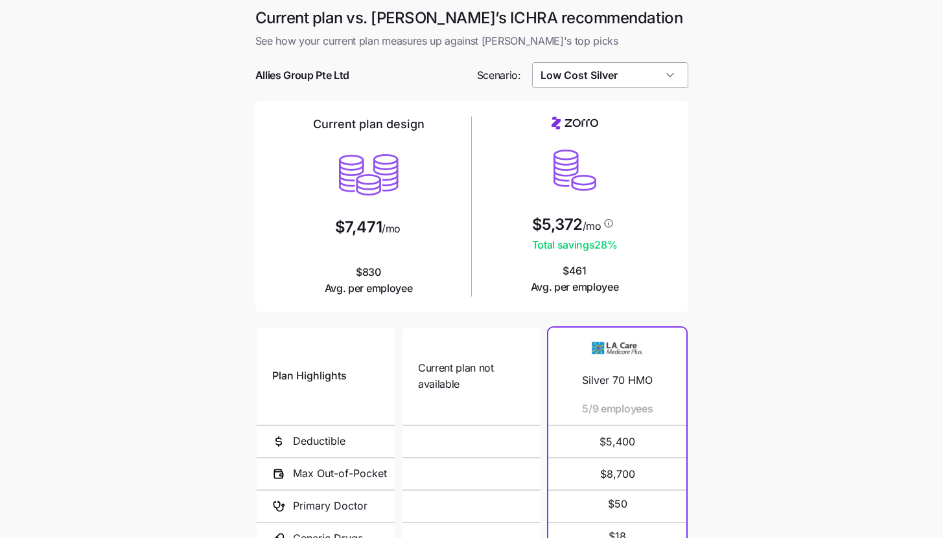
click at [683, 62] on input "Low Cost Silver" at bounding box center [610, 75] width 156 height 26
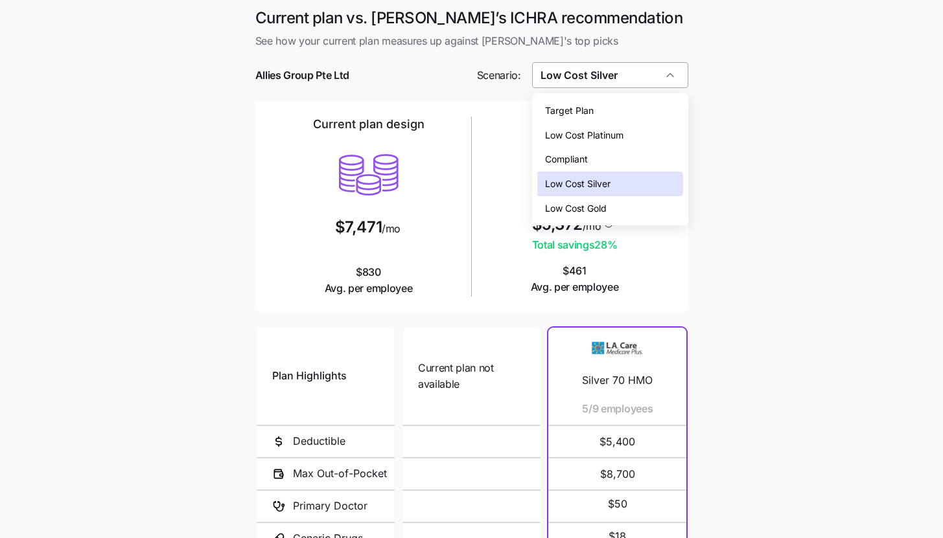
click at [678, 71] on input "Low Cost Silver" at bounding box center [610, 75] width 156 height 26
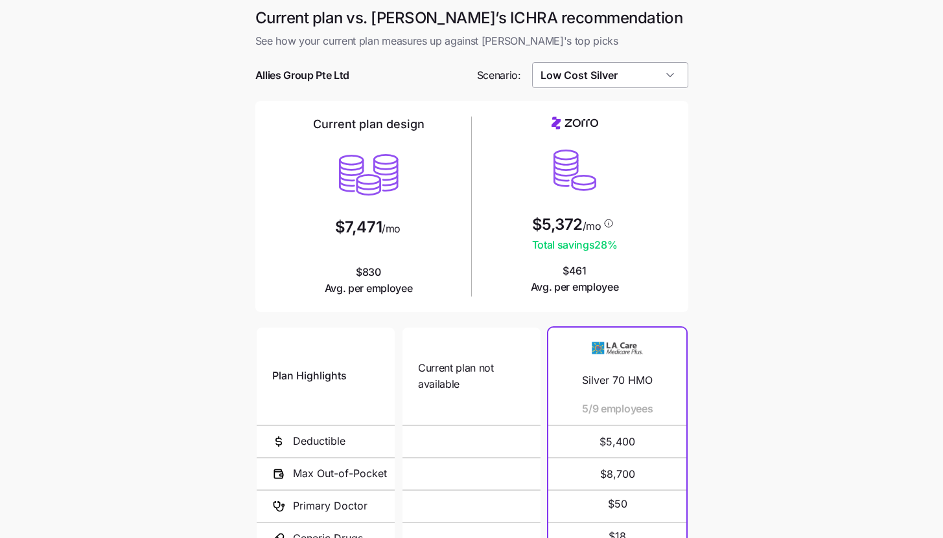
click at [661, 80] on input "Low Cost Silver" at bounding box center [610, 75] width 156 height 26
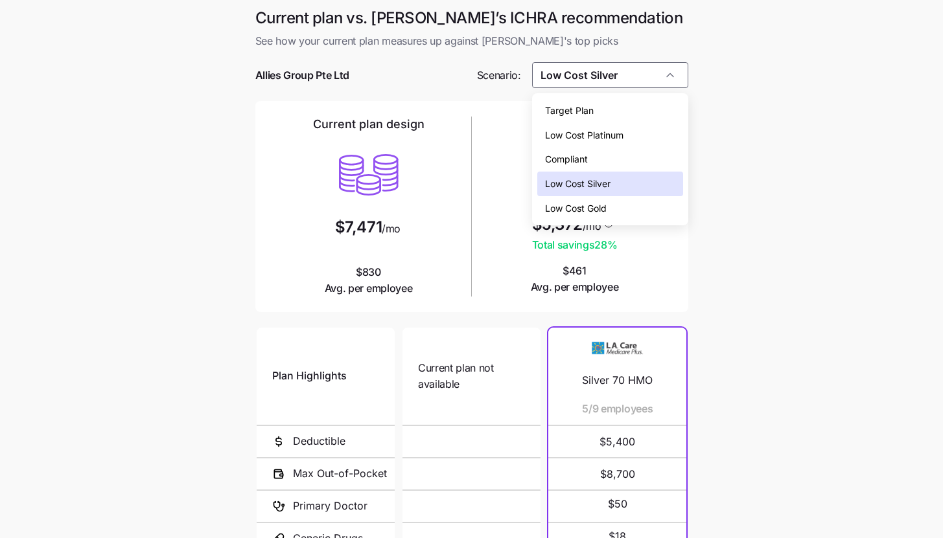
click at [650, 128] on div "Low Cost Platinum" at bounding box center [610, 135] width 146 height 25
type input "Low Cost Platinum"
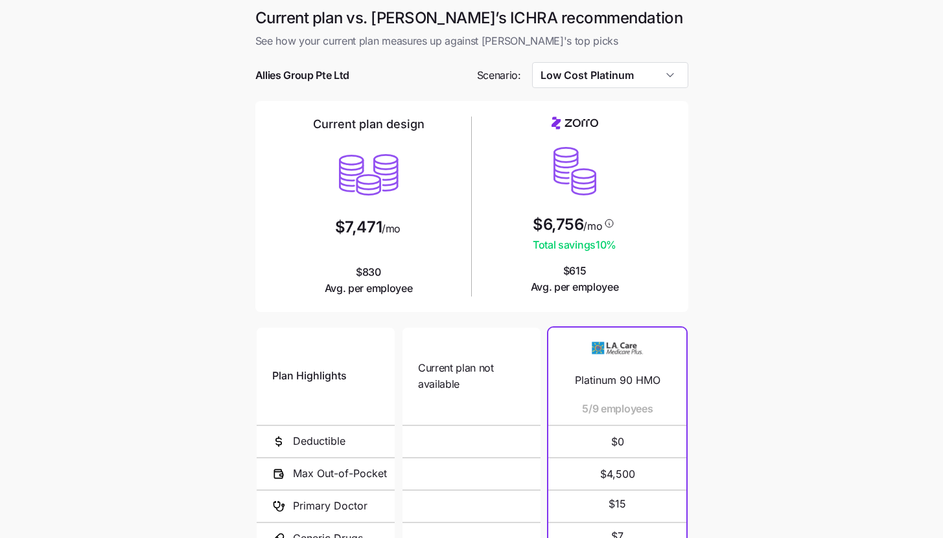
scroll to position [168, 0]
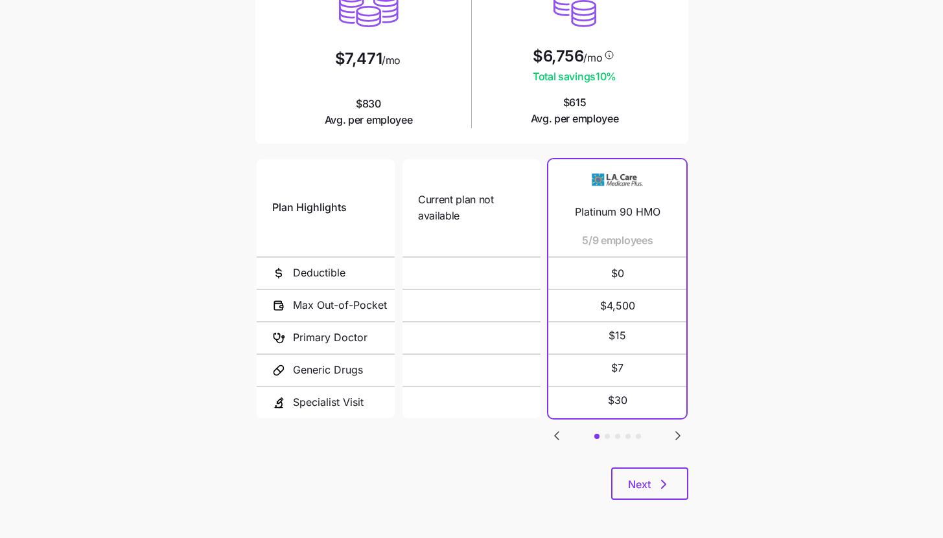
click at [658, 500] on div "Current plan vs. [PERSON_NAME]’s ICHRA recommendation See how your current plan…" at bounding box center [472, 177] width 454 height 676
click at [660, 492] on button "Next" at bounding box center [649, 484] width 77 height 32
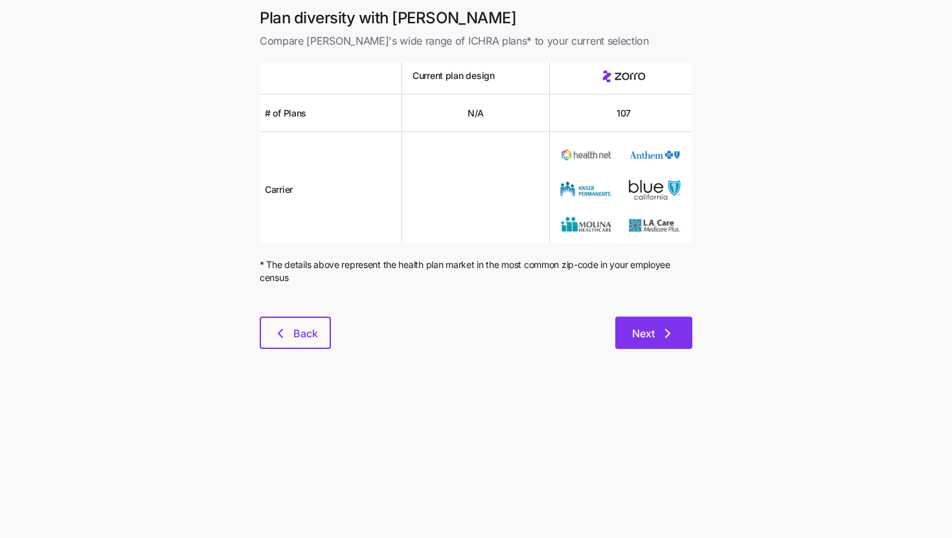
click at [682, 348] on button "Next" at bounding box center [654, 333] width 77 height 32
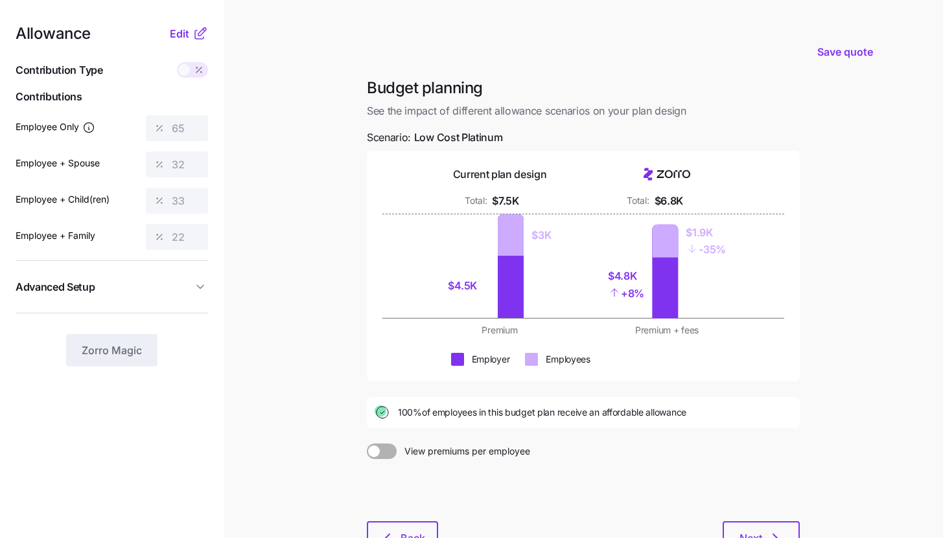
click at [196, 33] on icon at bounding box center [200, 34] width 16 height 16
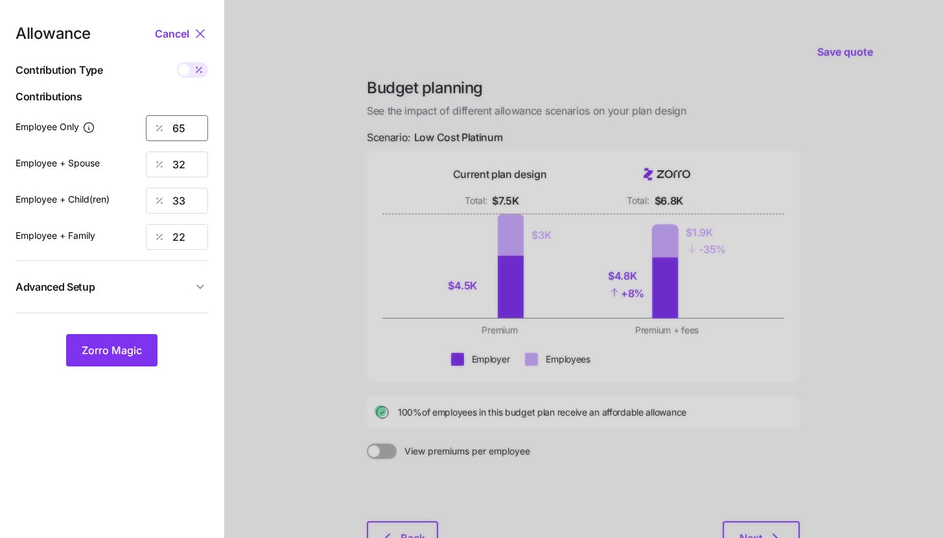
click at [190, 123] on input "65" at bounding box center [177, 128] width 62 height 26
type input "50"
click at [124, 350] on span "Zorro Magic" at bounding box center [112, 351] width 60 height 16
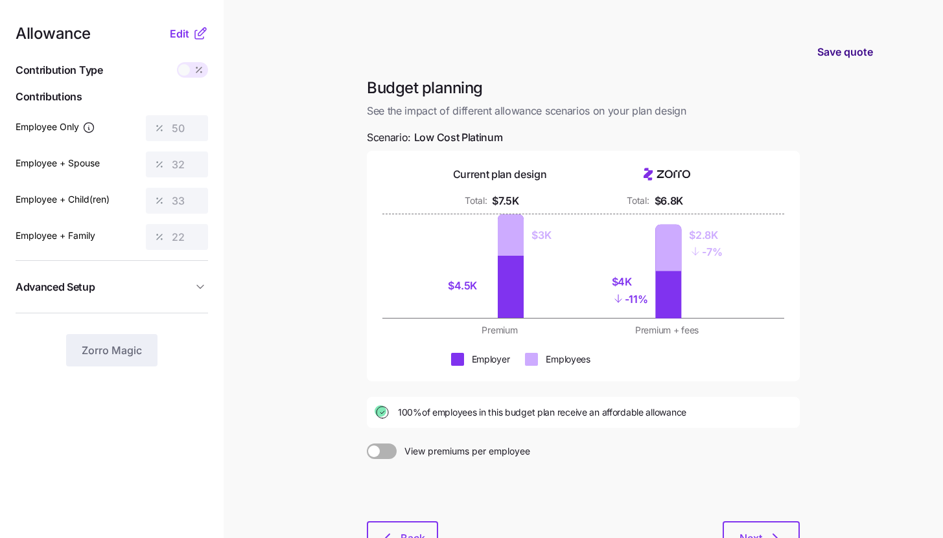
click at [840, 43] on button "Save quote" at bounding box center [845, 52] width 76 height 36
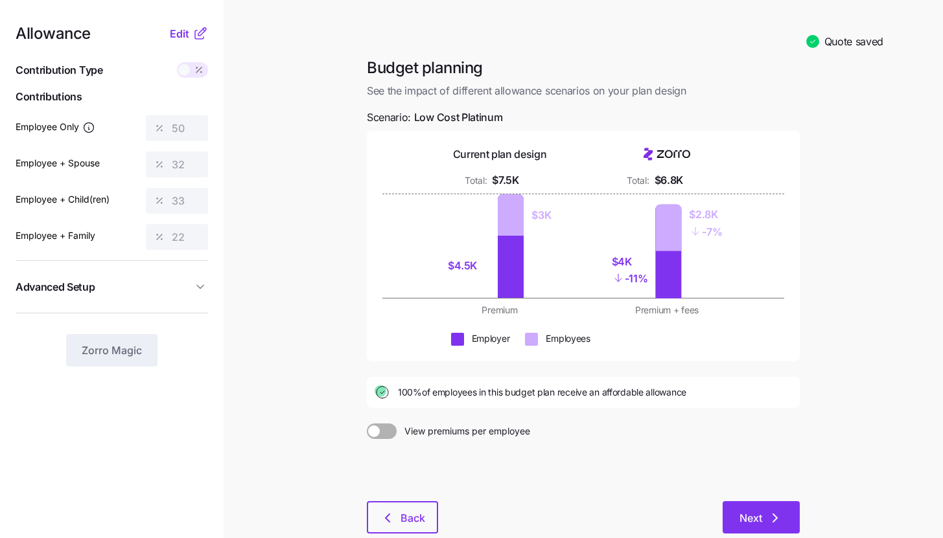
click at [769, 527] on button "Next" at bounding box center [760, 517] width 77 height 32
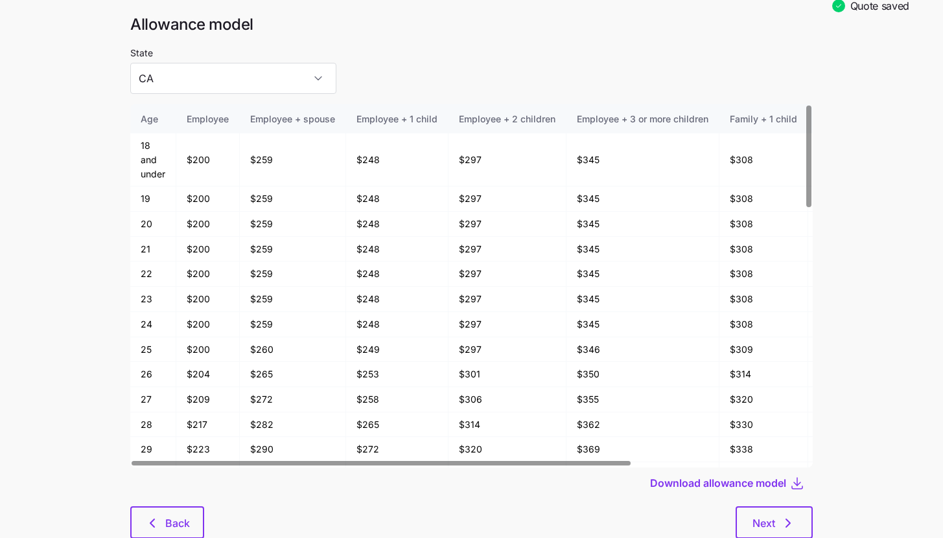
scroll to position [67, 0]
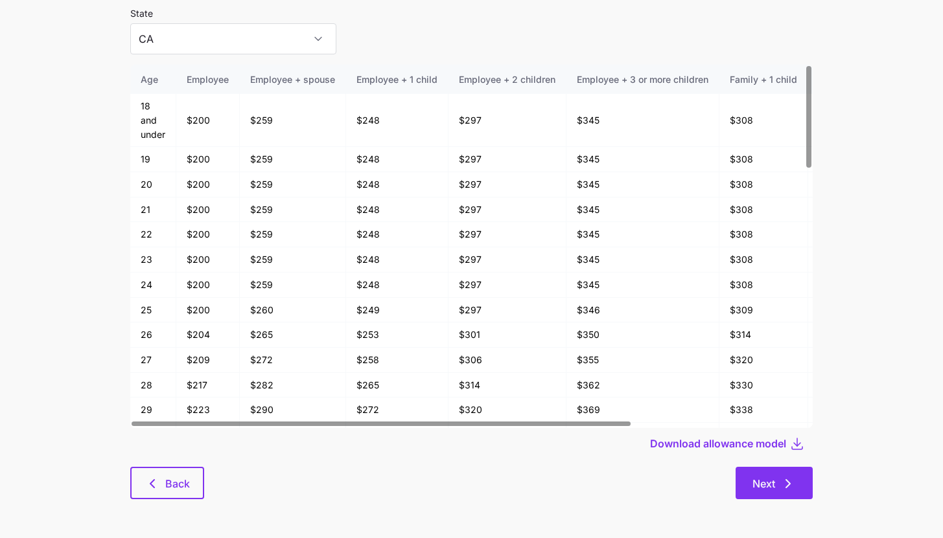
click at [805, 472] on button "Next" at bounding box center [773, 483] width 77 height 32
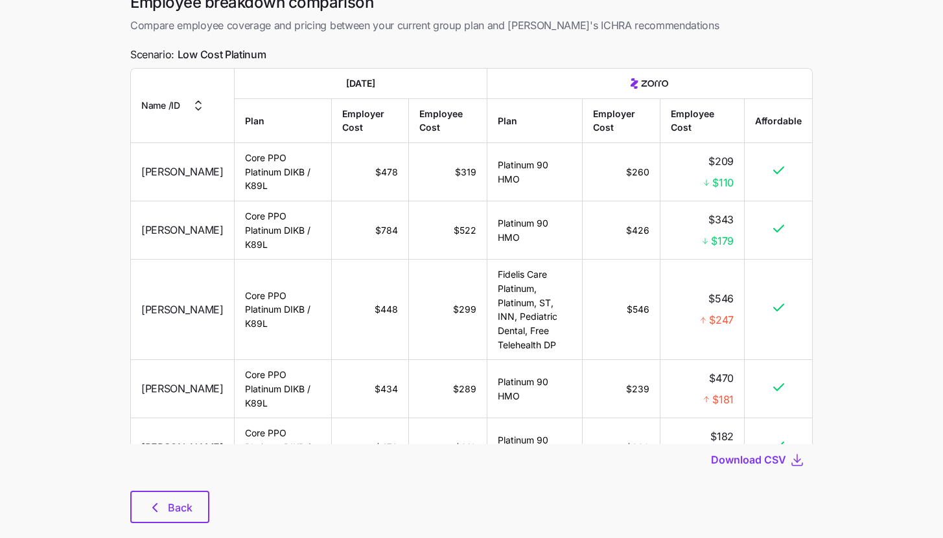
scroll to position [74, 0]
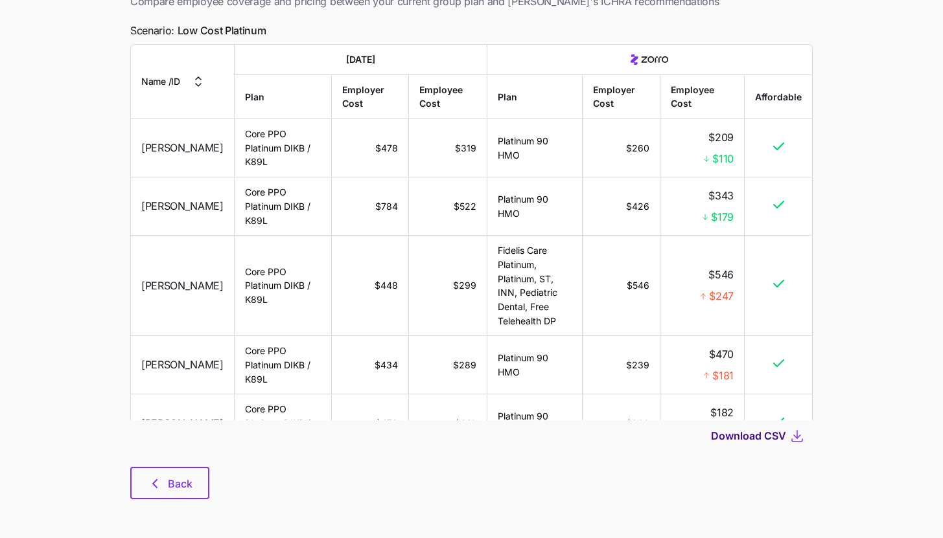
click at [774, 441] on span "Download CSV" at bounding box center [748, 436] width 75 height 16
